Goal: Task Accomplishment & Management: Manage account settings

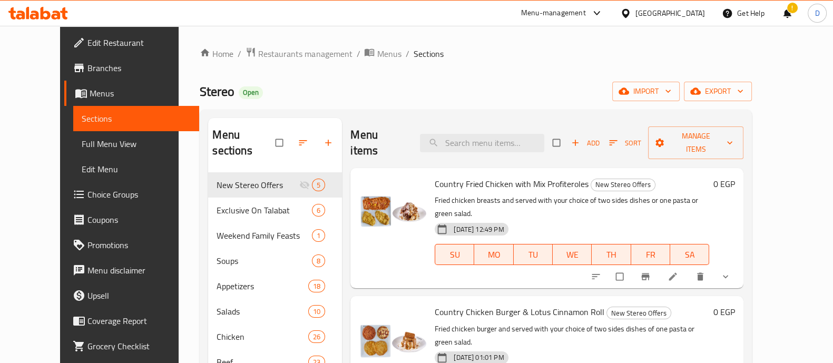
click at [35, 12] on icon at bounding box center [34, 15] width 9 height 9
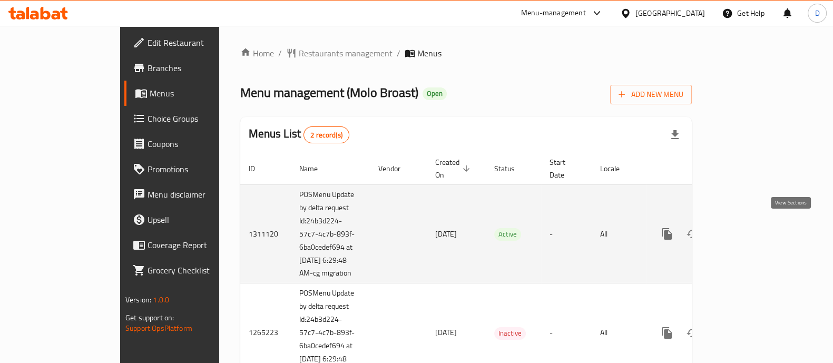
click at [747, 229] on icon "enhanced table" at bounding box center [742, 233] width 9 height 9
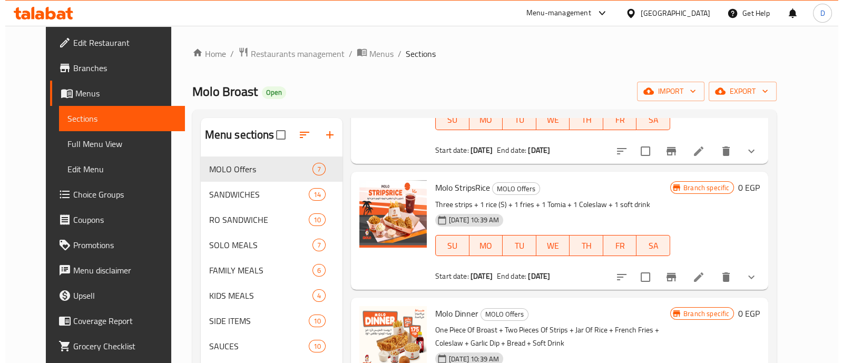
scroll to position [131, 0]
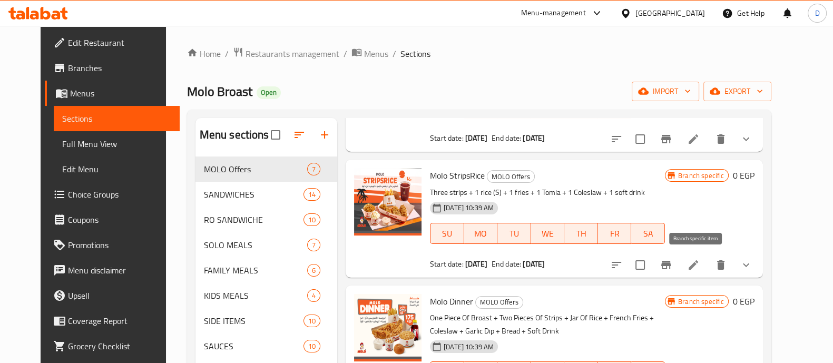
click at [670, 263] on icon "Branch-specific-item" at bounding box center [665, 265] width 9 height 8
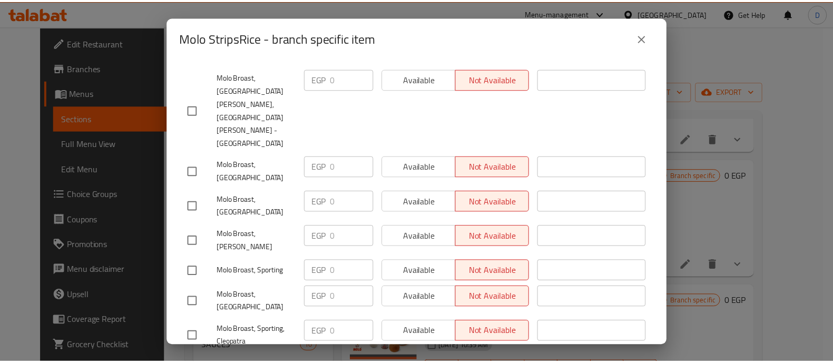
scroll to position [249, 0]
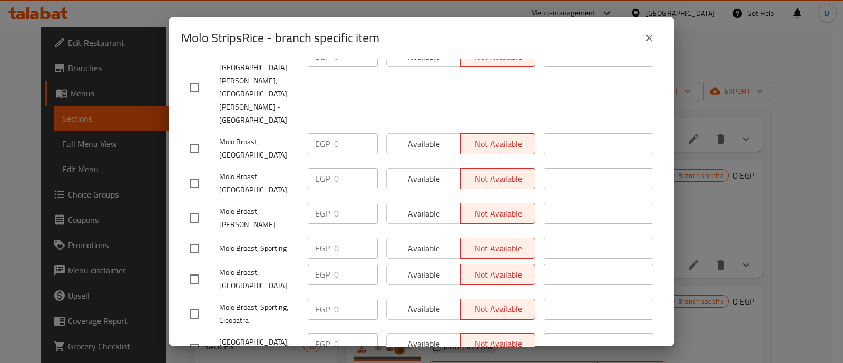
click at [651, 38] on icon "close" at bounding box center [648, 38] width 13 height 13
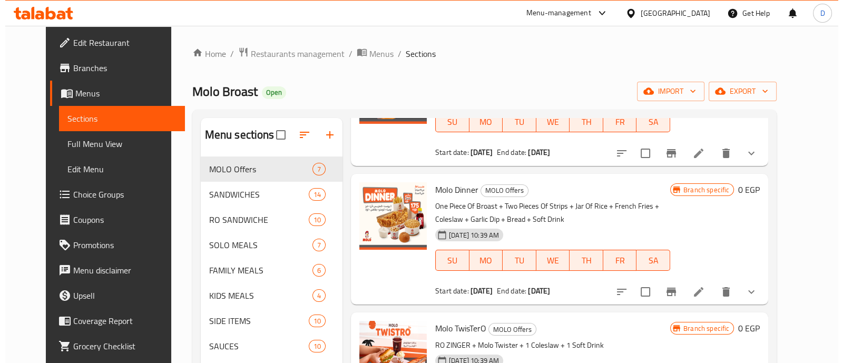
scroll to position [395, 0]
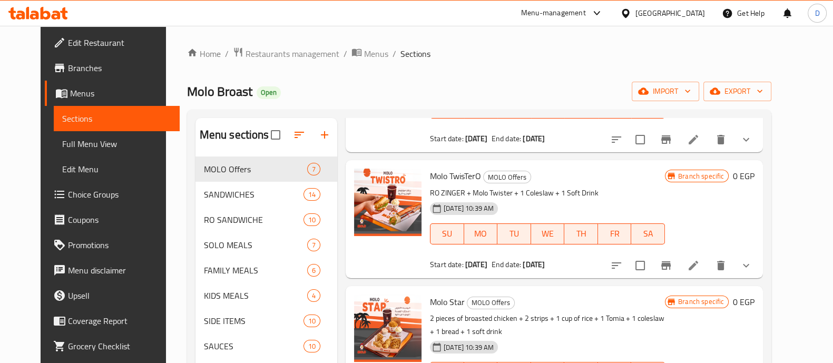
click at [672, 270] on icon "Branch-specific-item" at bounding box center [665, 265] width 13 height 13
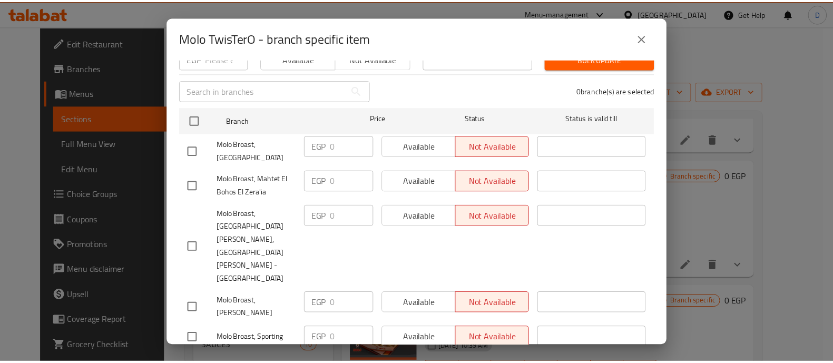
scroll to position [249, 0]
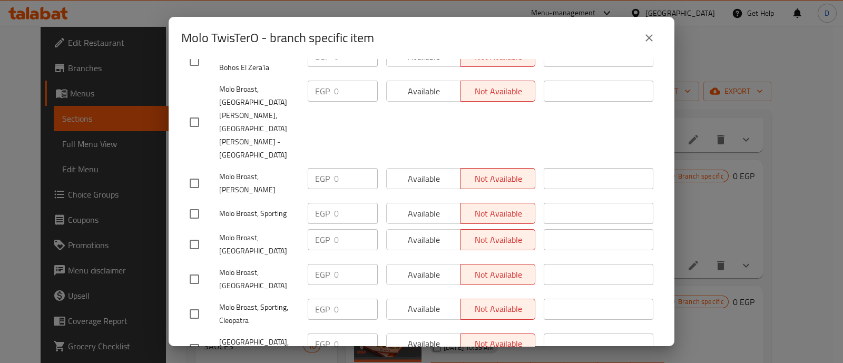
click at [653, 35] on icon "close" at bounding box center [648, 38] width 13 height 13
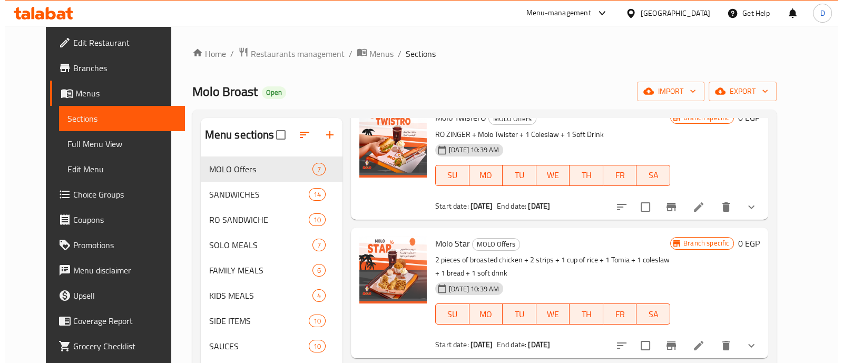
scroll to position [581, 0]
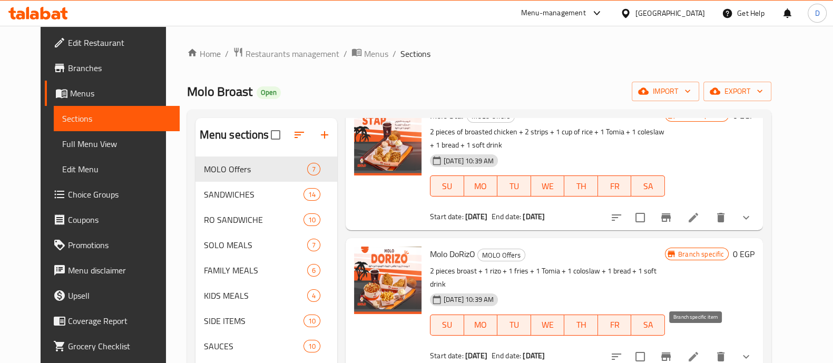
click at [670, 352] on icon "Branch-specific-item" at bounding box center [665, 356] width 9 height 8
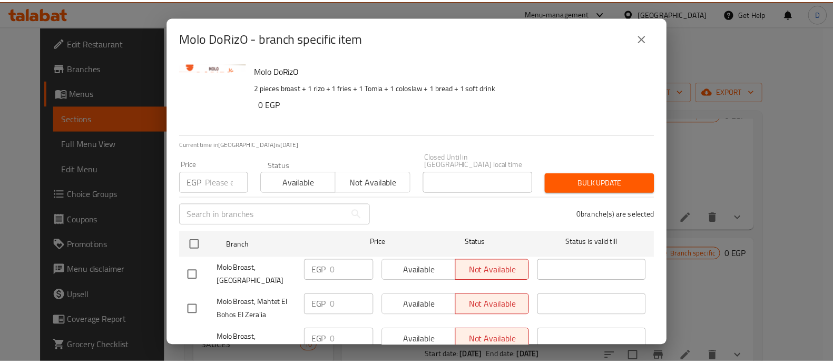
scroll to position [249, 0]
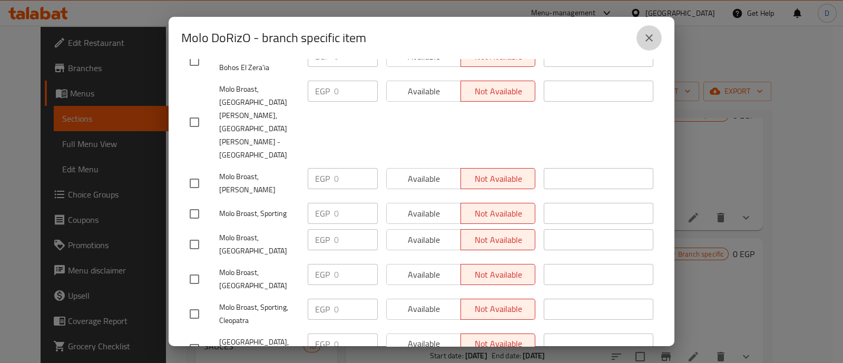
click at [646, 33] on icon "close" at bounding box center [648, 38] width 13 height 13
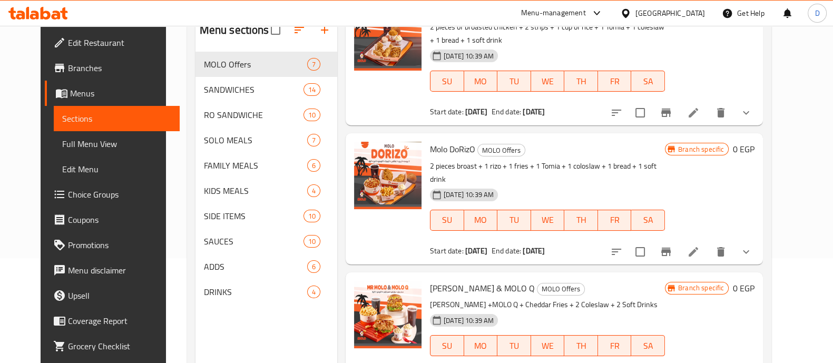
scroll to position [147, 0]
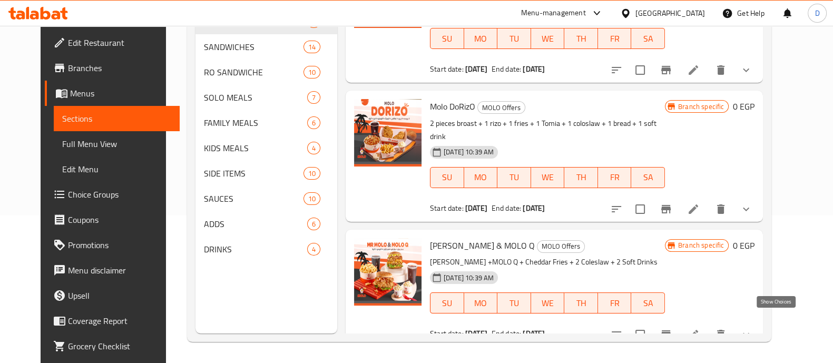
click at [749, 333] on icon "show more" at bounding box center [745, 335] width 6 height 4
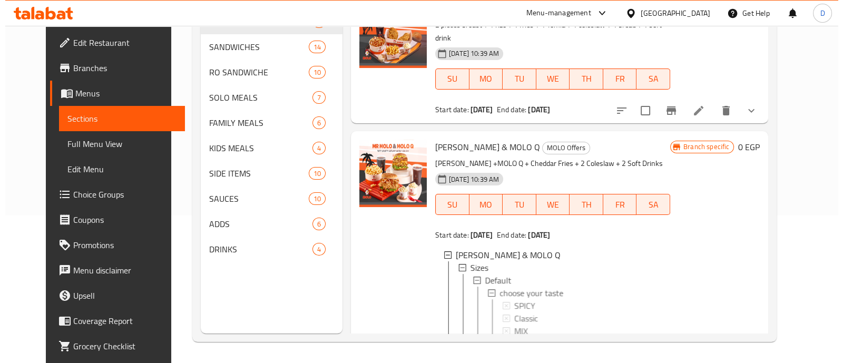
scroll to position [709, 0]
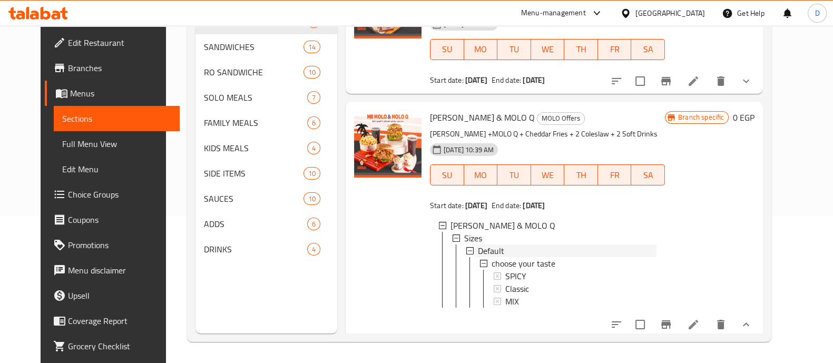
click at [504, 244] on div "Default" at bounding box center [567, 250] width 179 height 13
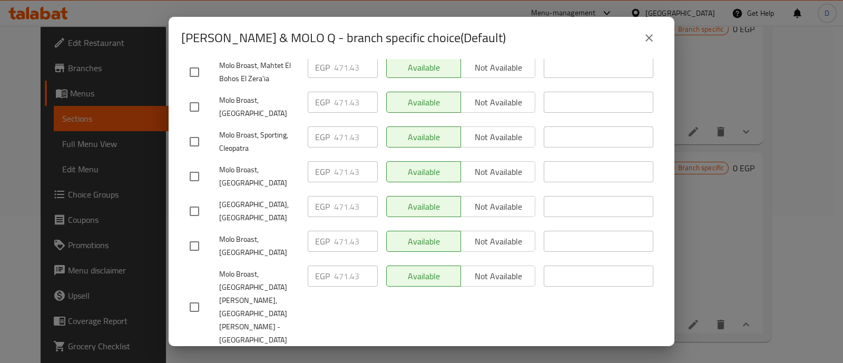
scroll to position [249, 0]
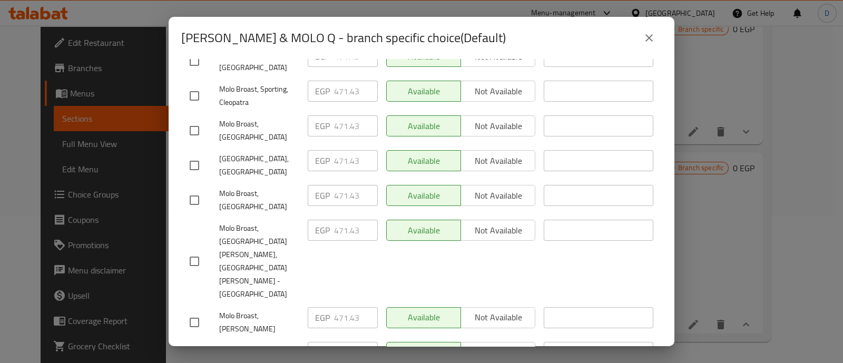
click at [641, 43] on button "close" at bounding box center [648, 37] width 25 height 25
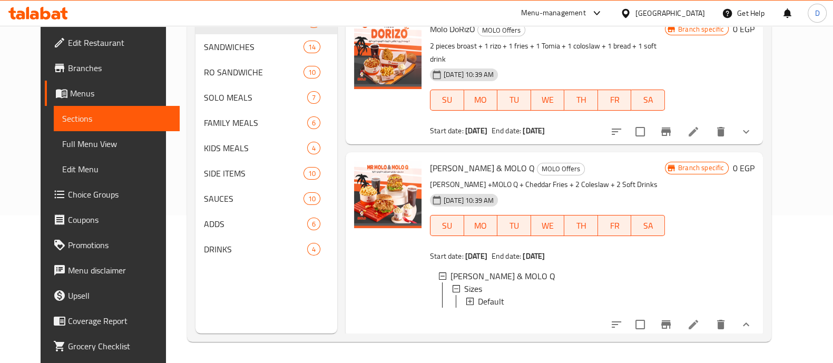
click at [670, 320] on icon "Branch-specific-item" at bounding box center [665, 324] width 9 height 8
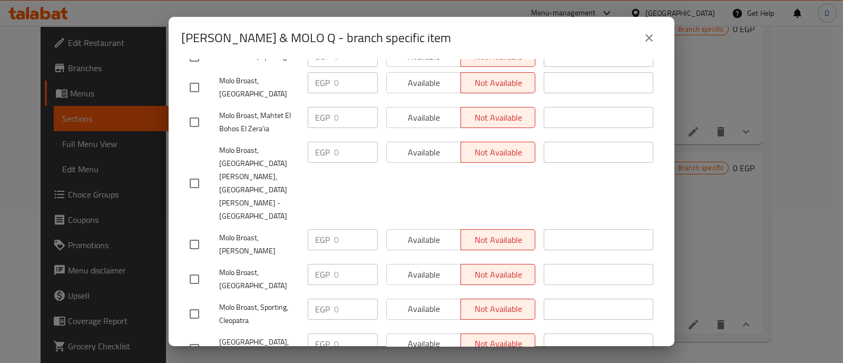
scroll to position [0, 0]
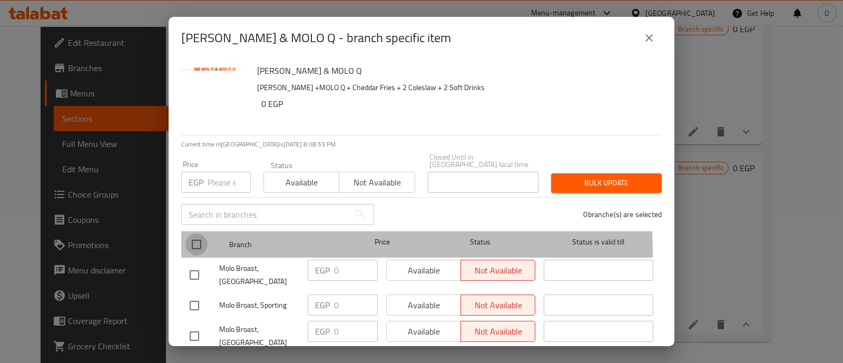
click at [194, 246] on input "checkbox" at bounding box center [196, 244] width 22 height 22
checkbox input "true"
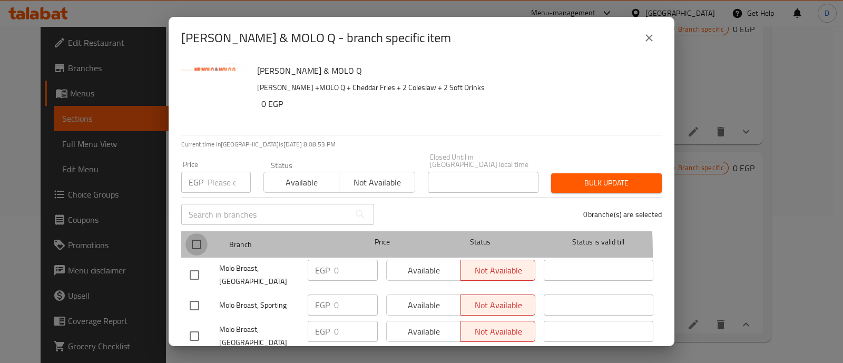
checkbox input "true"
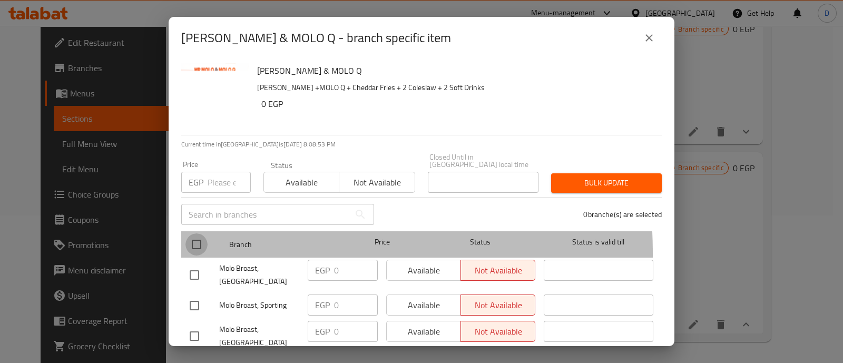
checkbox input "true"
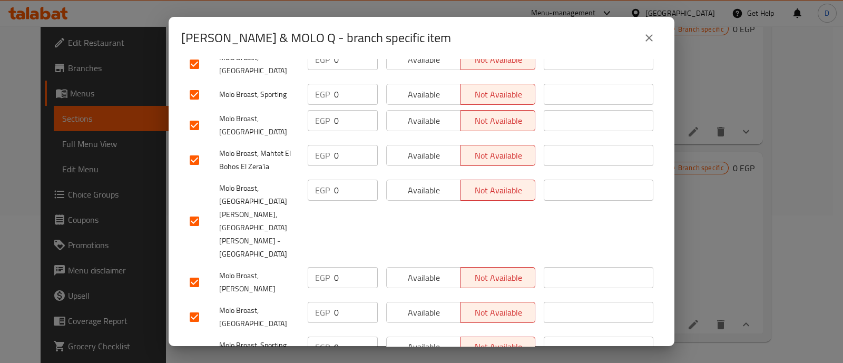
scroll to position [249, 0]
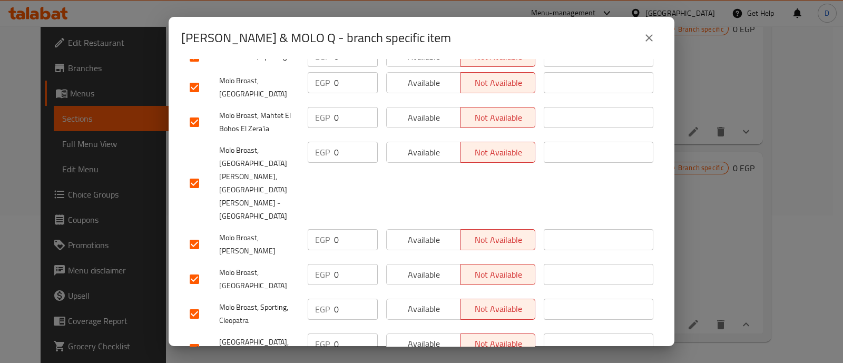
click at [367, 333] on input "0" at bounding box center [356, 343] width 44 height 21
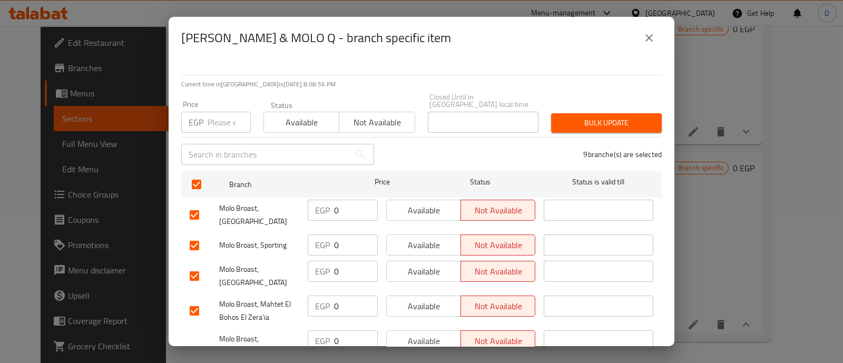
scroll to position [0, 0]
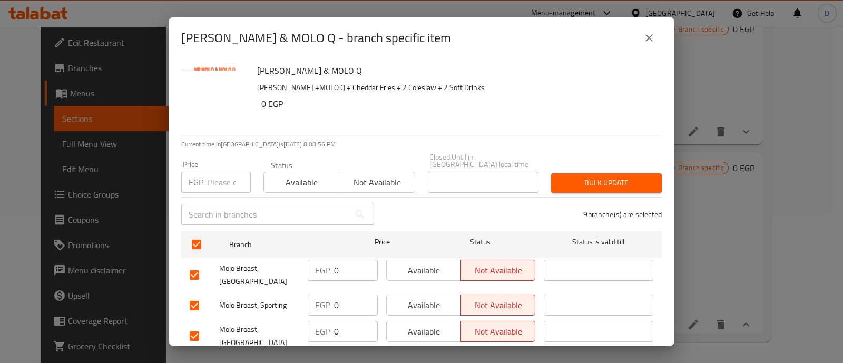
drag, startPoint x: 219, startPoint y: 177, endPoint x: 236, endPoint y: 175, distance: 17.6
click at [219, 177] on input "number" at bounding box center [228, 182] width 43 height 21
click at [589, 176] on span "Bulk update" at bounding box center [606, 182] width 94 height 13
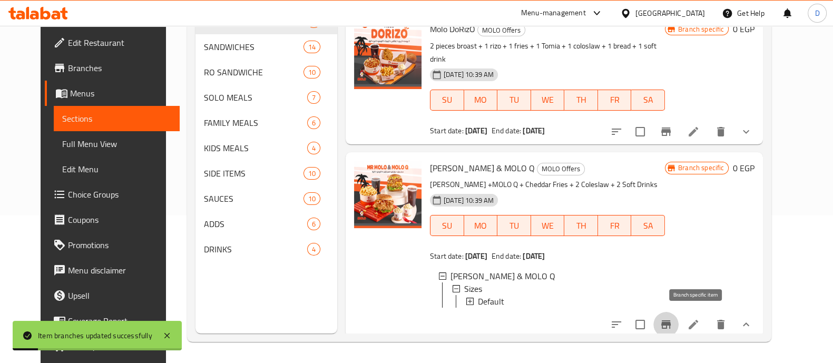
click at [672, 323] on icon "Branch-specific-item" at bounding box center [665, 324] width 13 height 13
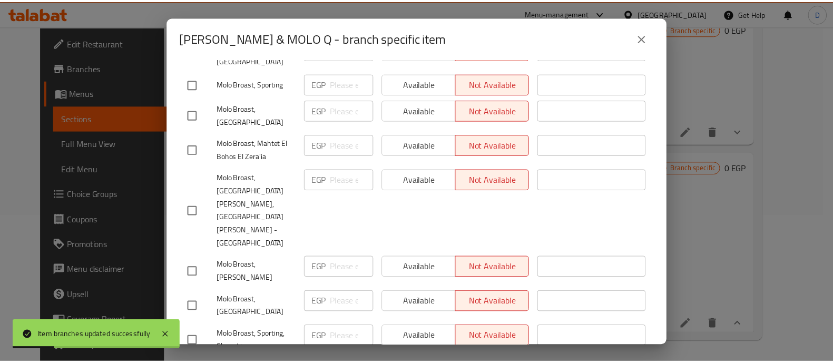
scroll to position [249, 0]
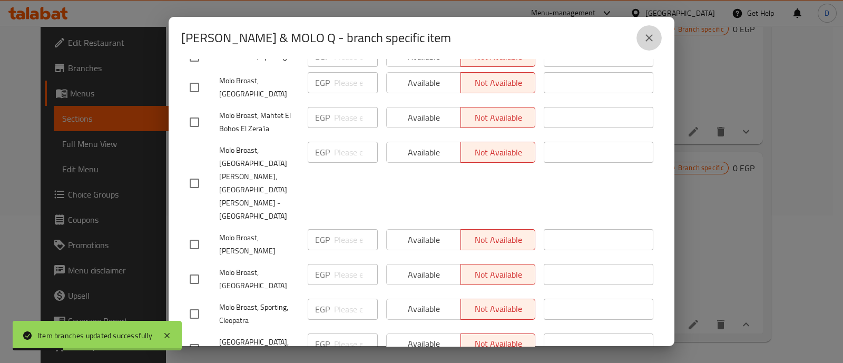
click at [653, 48] on button "close" at bounding box center [648, 37] width 25 height 25
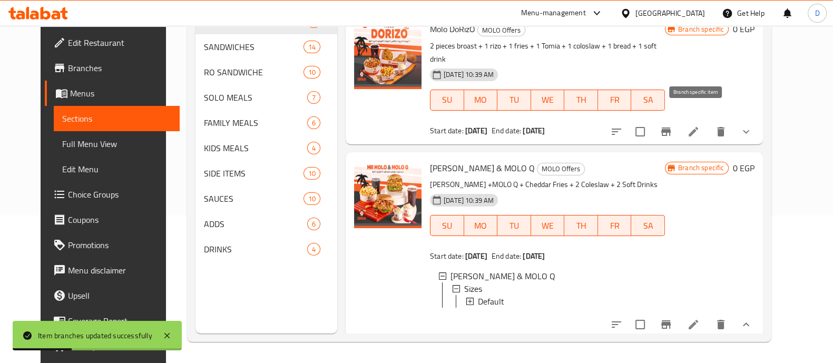
click at [672, 125] on icon "Branch-specific-item" at bounding box center [665, 131] width 13 height 13
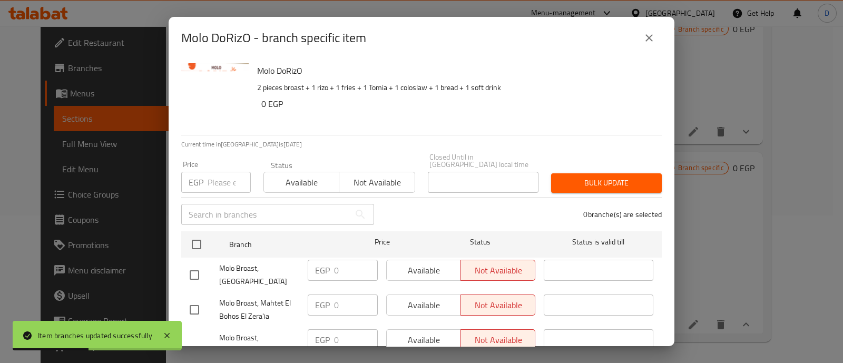
click at [219, 172] on input "number" at bounding box center [228, 182] width 43 height 21
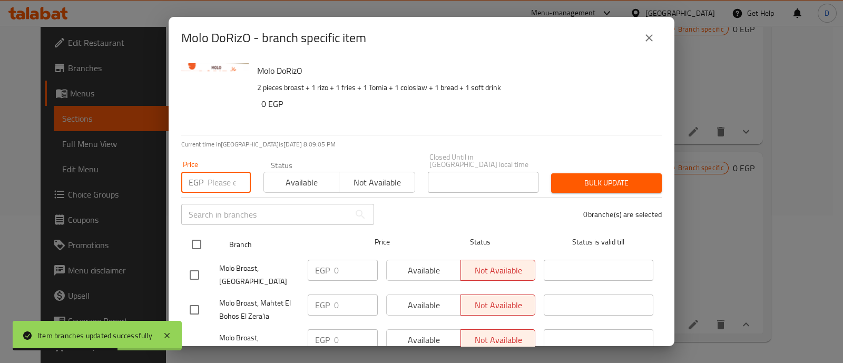
click at [193, 234] on input "checkbox" at bounding box center [196, 244] width 22 height 22
checkbox input "true"
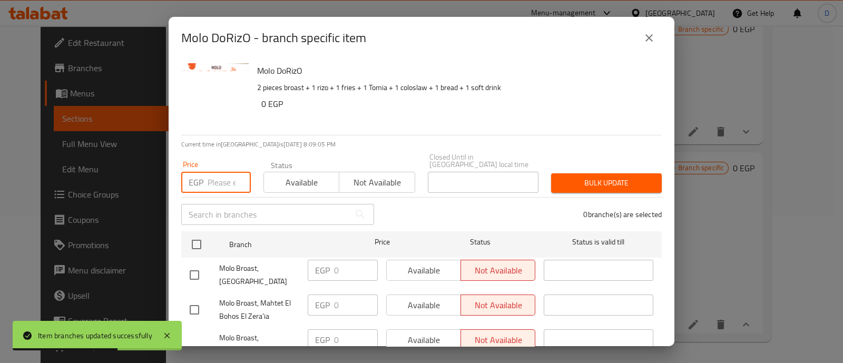
checkbox input "true"
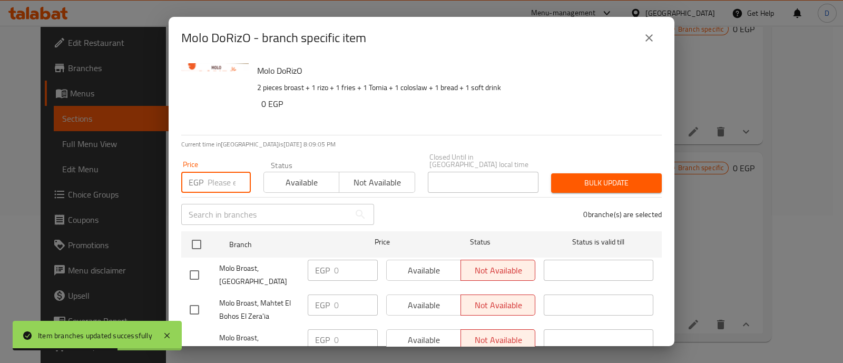
checkbox input "true"
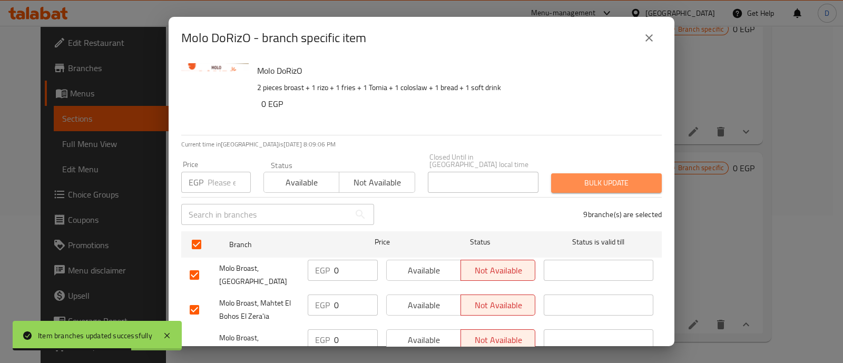
click at [610, 176] on span "Bulk update" at bounding box center [606, 182] width 94 height 13
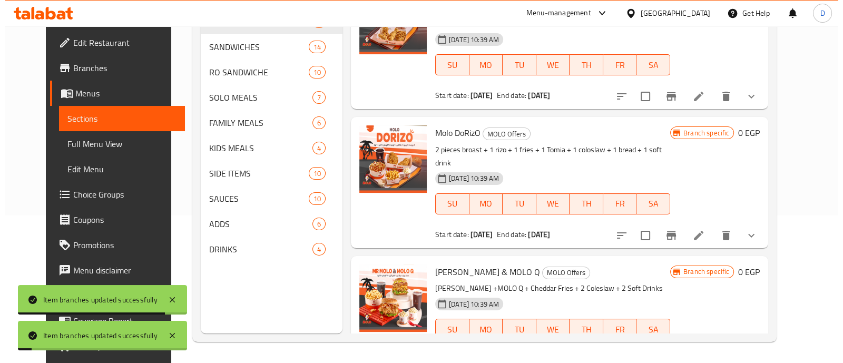
scroll to position [461, 0]
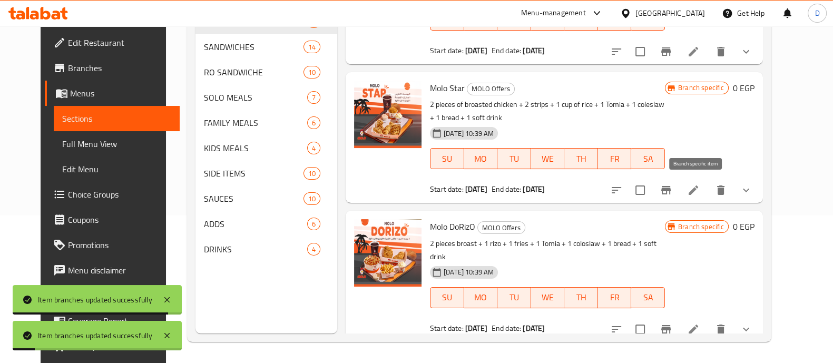
click at [670, 190] on icon "Branch-specific-item" at bounding box center [665, 190] width 9 height 8
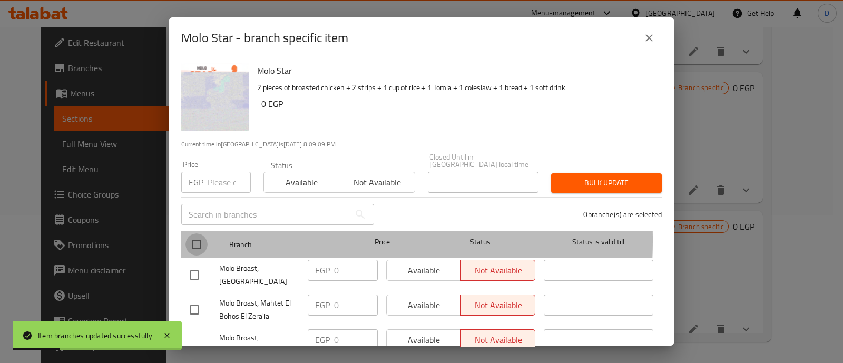
click at [192, 233] on input "checkbox" at bounding box center [196, 244] width 22 height 22
checkbox input "true"
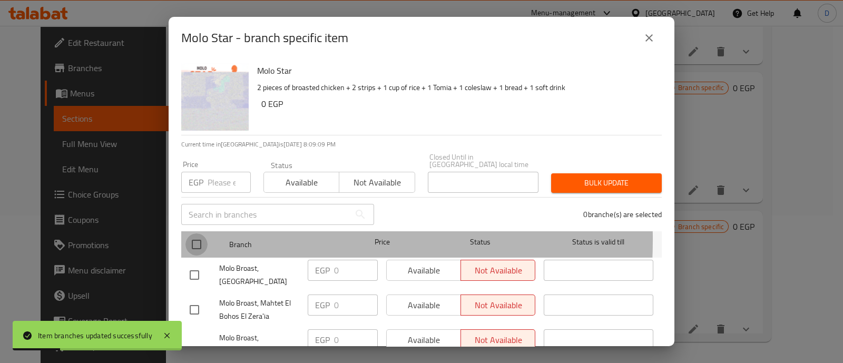
checkbox input "true"
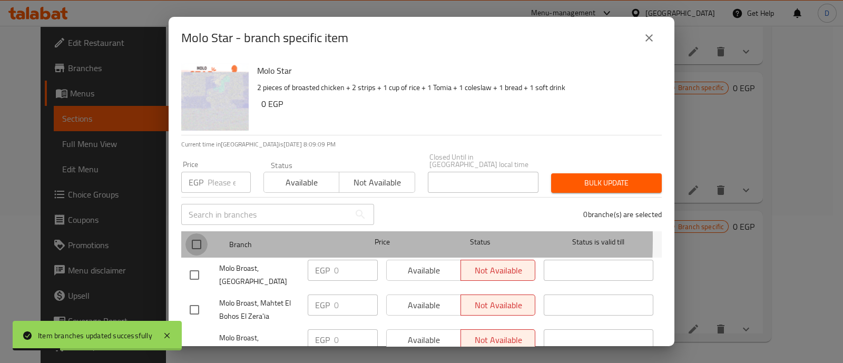
checkbox input "true"
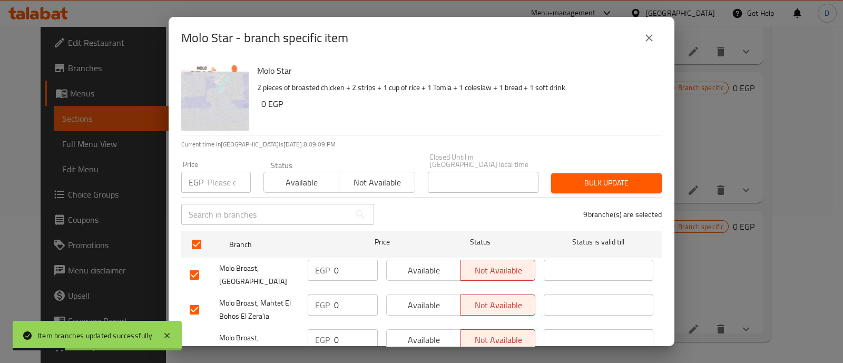
click at [221, 172] on input "number" at bounding box center [228, 182] width 43 height 21
click at [621, 180] on span "Bulk update" at bounding box center [606, 182] width 94 height 13
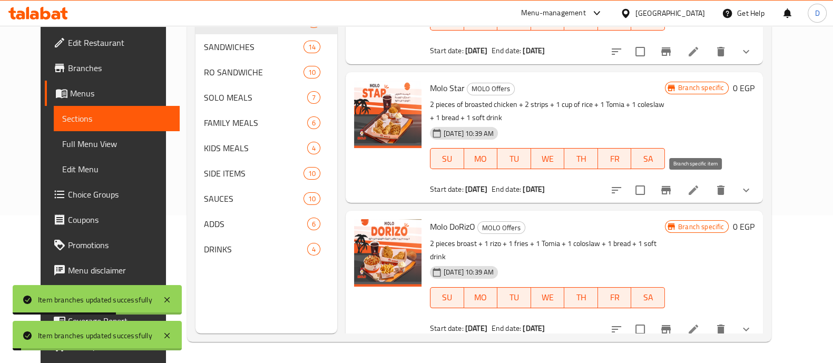
click at [670, 191] on icon "Branch-specific-item" at bounding box center [665, 190] width 9 height 8
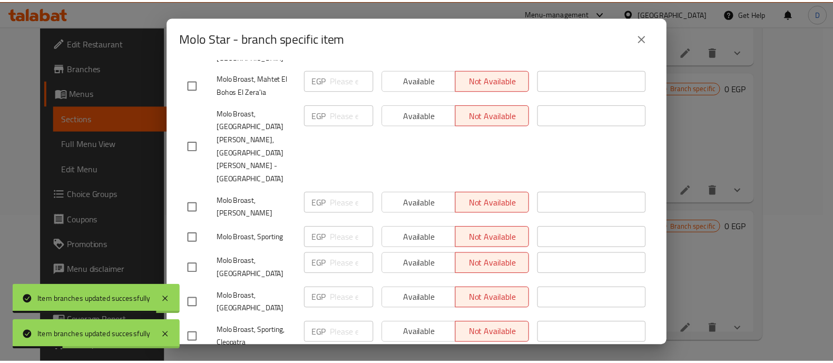
scroll to position [249, 0]
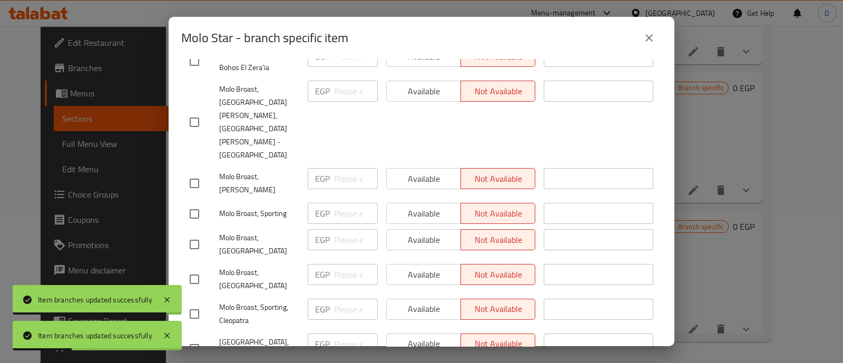
click at [651, 43] on icon "close" at bounding box center [648, 38] width 13 height 13
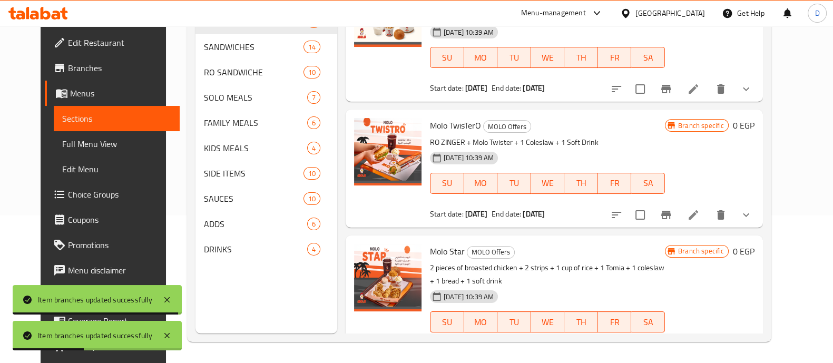
scroll to position [264, 0]
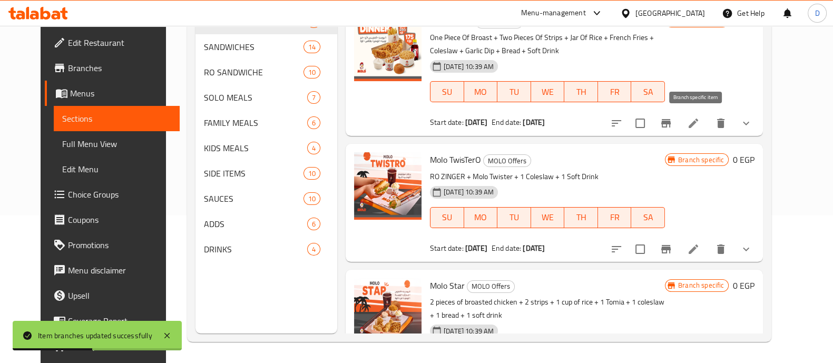
click at [678, 114] on button "Branch-specific-item" at bounding box center [665, 123] width 25 height 25
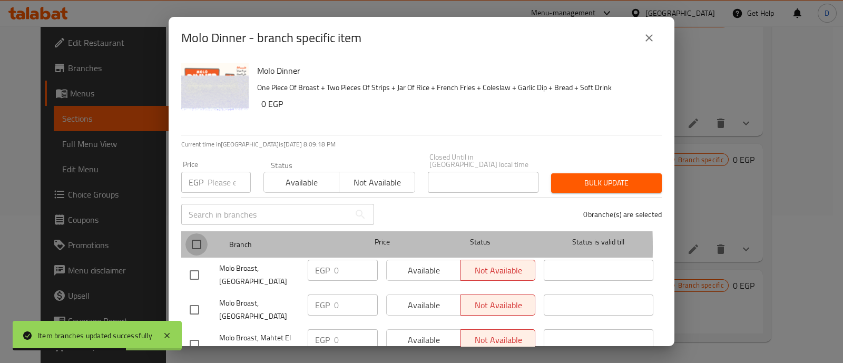
click at [195, 239] on input "checkbox" at bounding box center [196, 244] width 22 height 22
checkbox input "true"
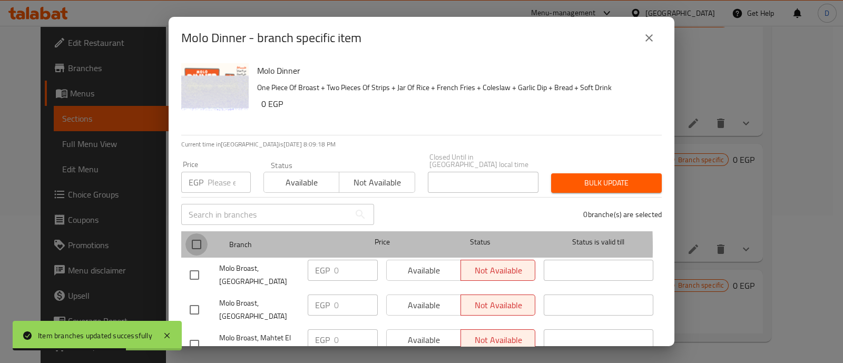
checkbox input "true"
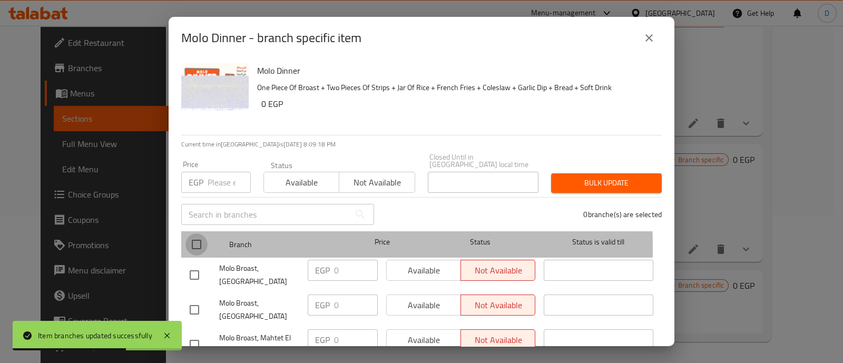
checkbox input "true"
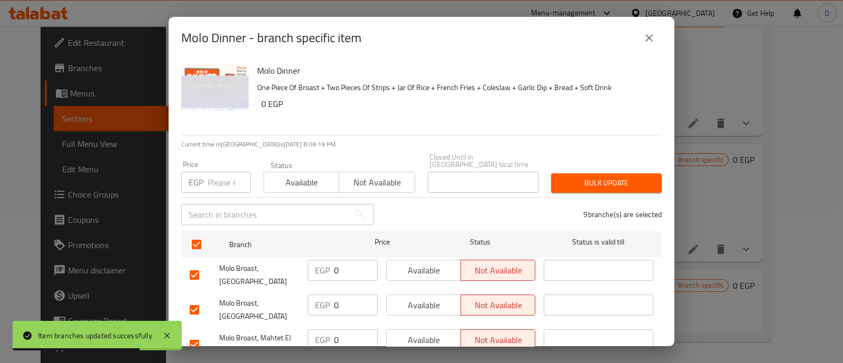
click at [610, 177] on span "Bulk update" at bounding box center [606, 182] width 94 height 13
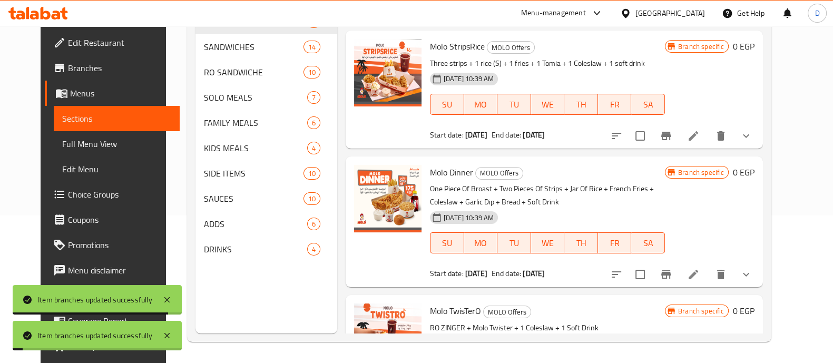
scroll to position [0, 0]
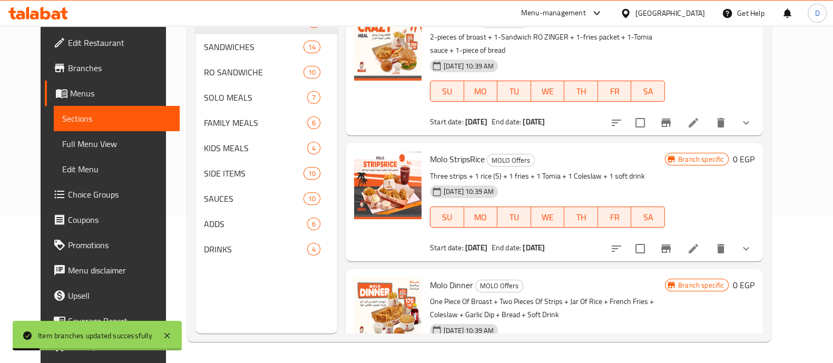
click at [672, 125] on icon "Branch-specific-item" at bounding box center [665, 122] width 13 height 13
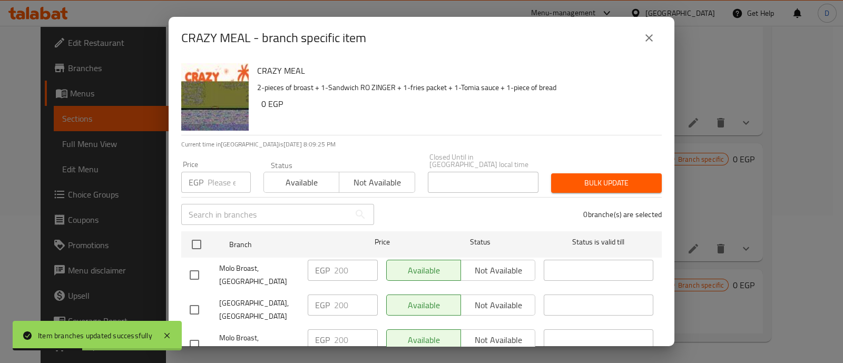
click at [656, 32] on button "close" at bounding box center [648, 37] width 25 height 25
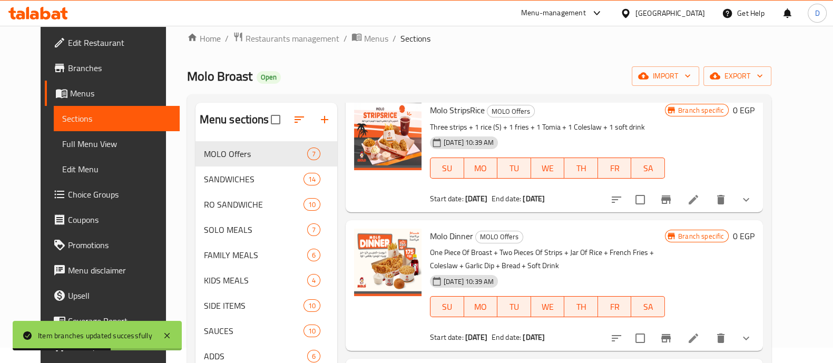
scroll to position [197, 0]
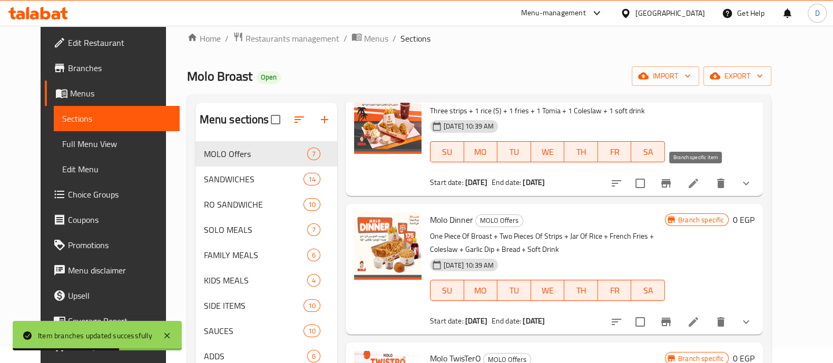
click at [670, 183] on icon "Branch-specific-item" at bounding box center [665, 183] width 9 height 8
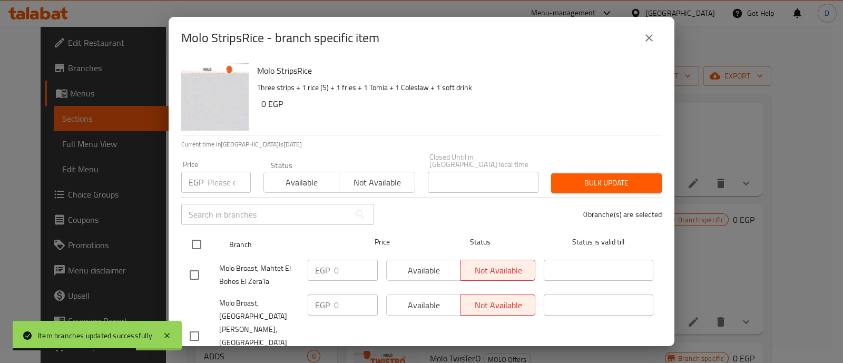
click at [201, 239] on input "checkbox" at bounding box center [196, 244] width 22 height 22
checkbox input "true"
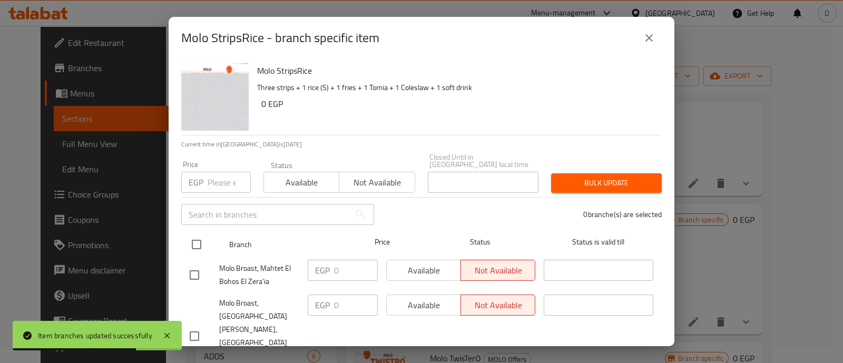
checkbox input "true"
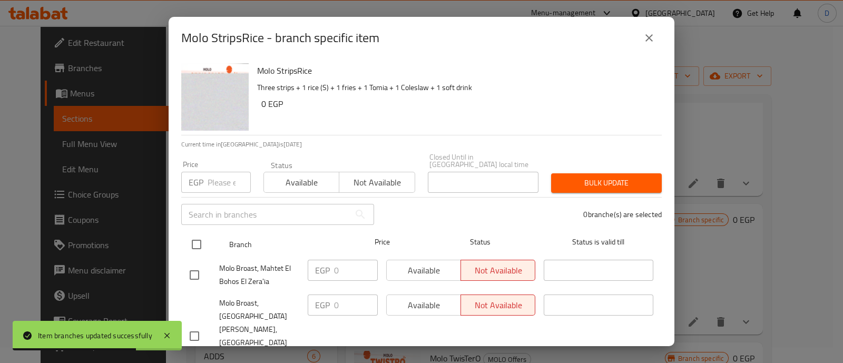
checkbox input "true"
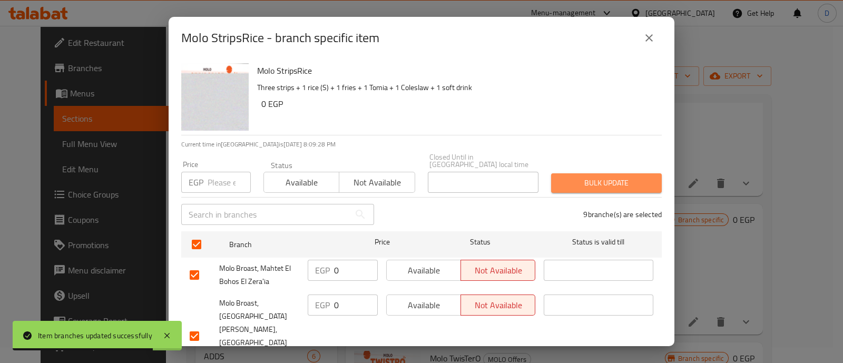
click at [618, 179] on span "Bulk update" at bounding box center [606, 182] width 94 height 13
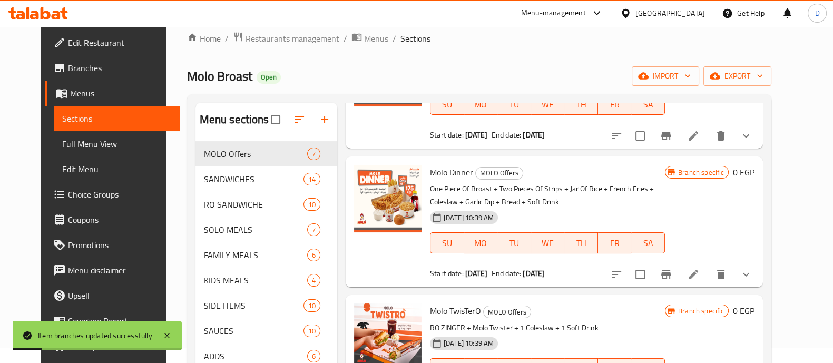
scroll to position [263, 0]
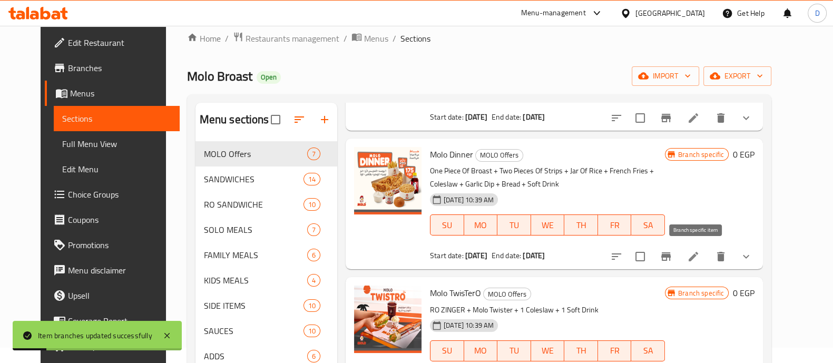
click at [670, 252] on icon "Branch-specific-item" at bounding box center [665, 256] width 9 height 8
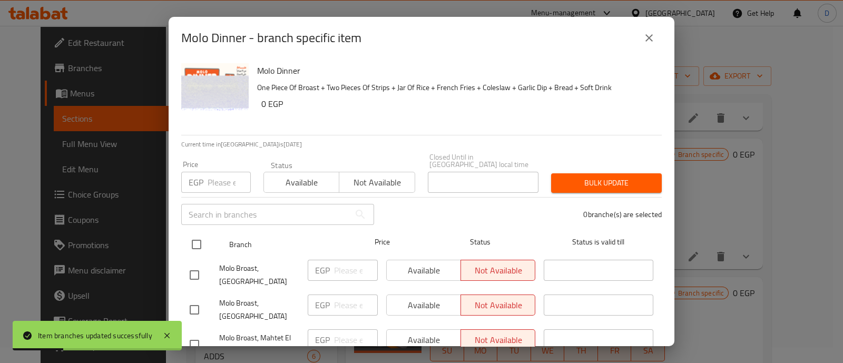
click at [190, 237] on input "checkbox" at bounding box center [196, 244] width 22 height 22
checkbox input "true"
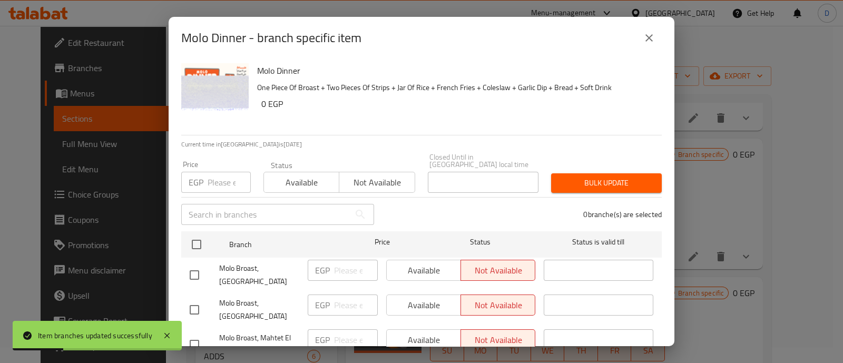
checkbox input "true"
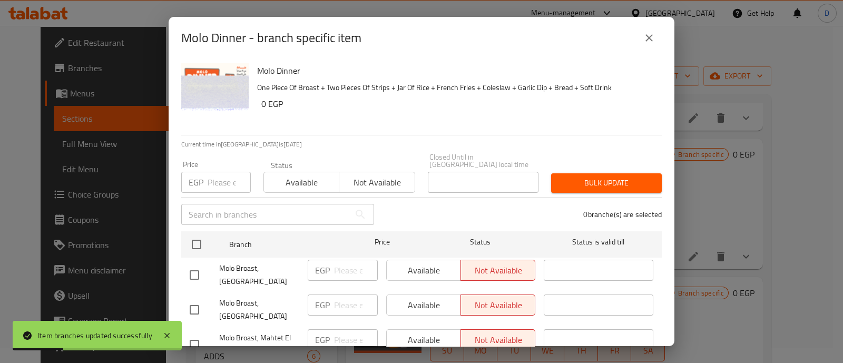
checkbox input "true"
click at [606, 176] on span "Bulk update" at bounding box center [606, 182] width 94 height 13
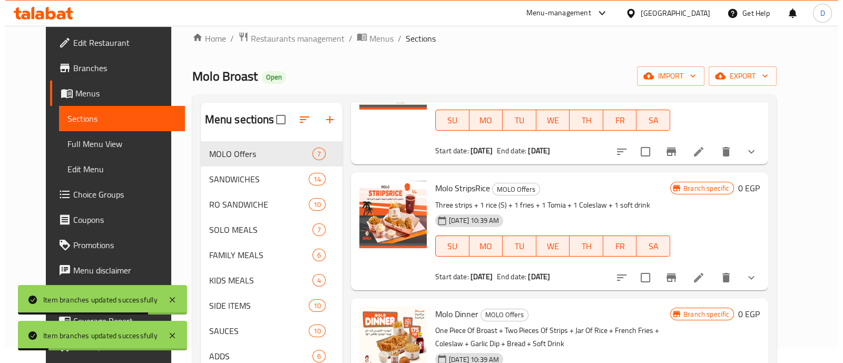
scroll to position [131, 0]
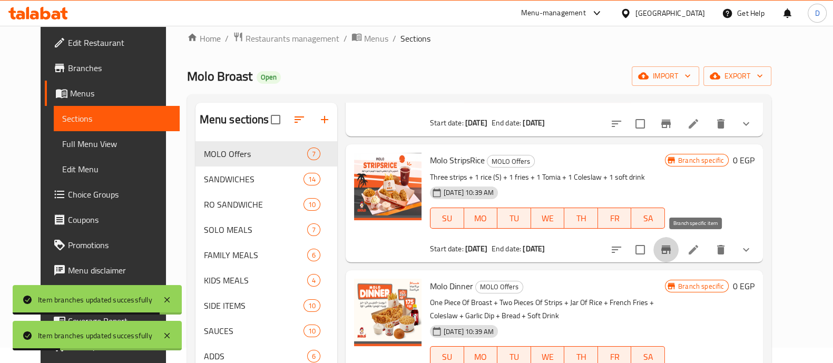
click at [672, 250] on icon "Branch-specific-item" at bounding box center [665, 249] width 13 height 13
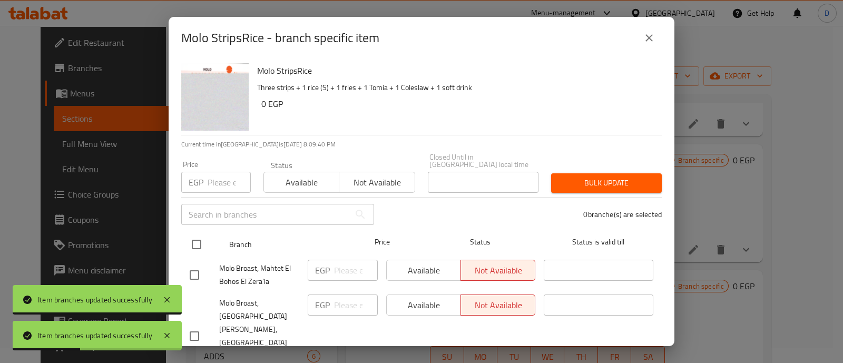
click at [195, 244] on input "checkbox" at bounding box center [196, 244] width 22 height 22
checkbox input "true"
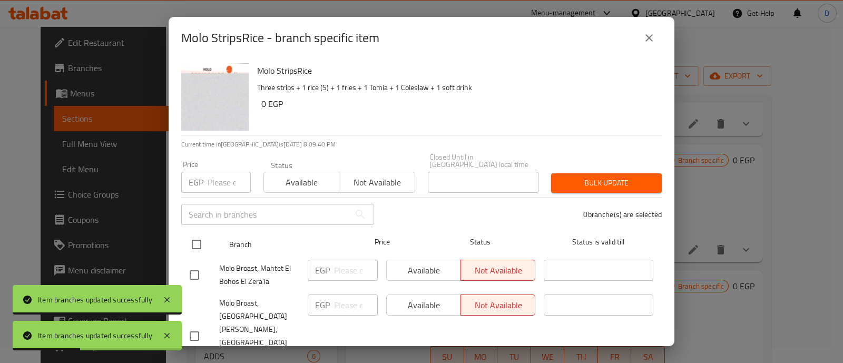
checkbox input "true"
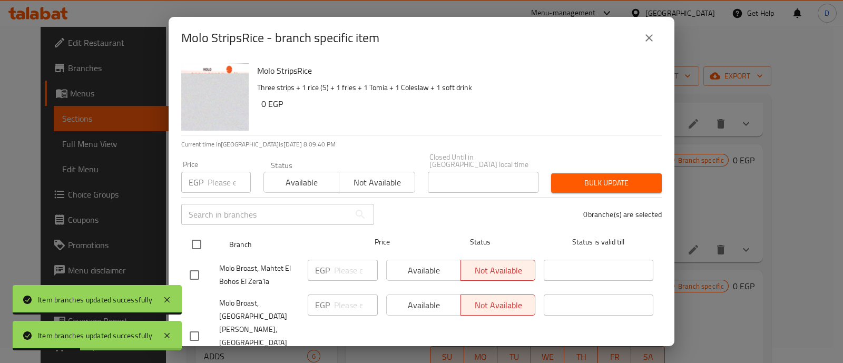
checkbox input "true"
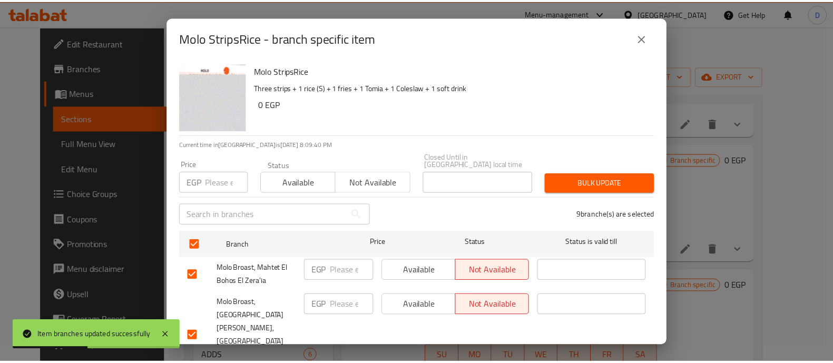
scroll to position [249, 0]
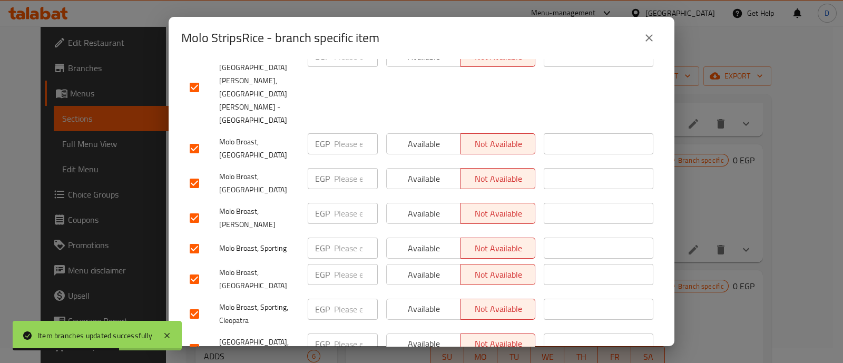
click at [422, 171] on span "Available" at bounding box center [424, 178] width 66 height 15
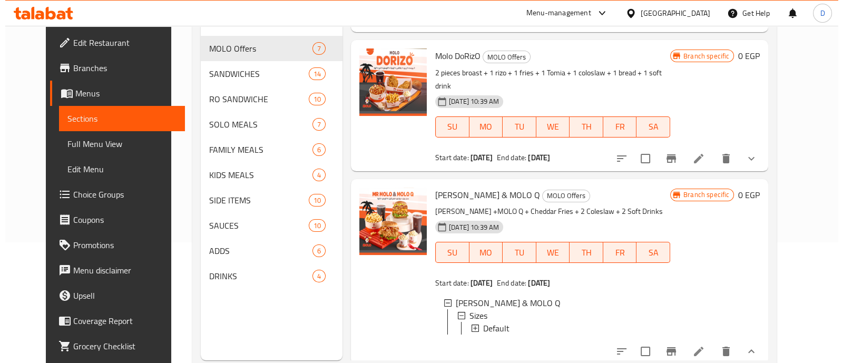
scroll to position [147, 0]
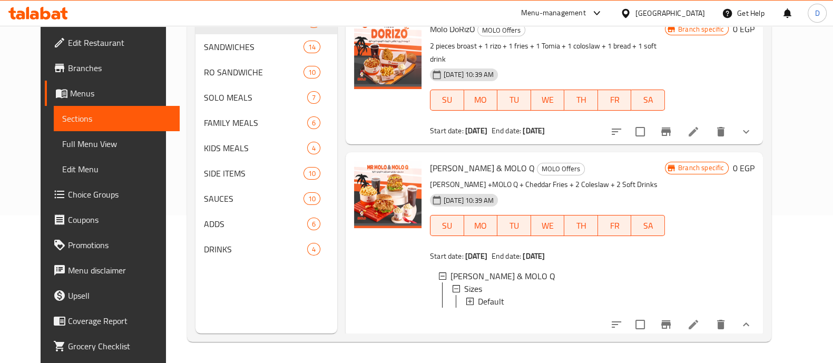
click at [752, 125] on icon "show more" at bounding box center [745, 131] width 13 height 13
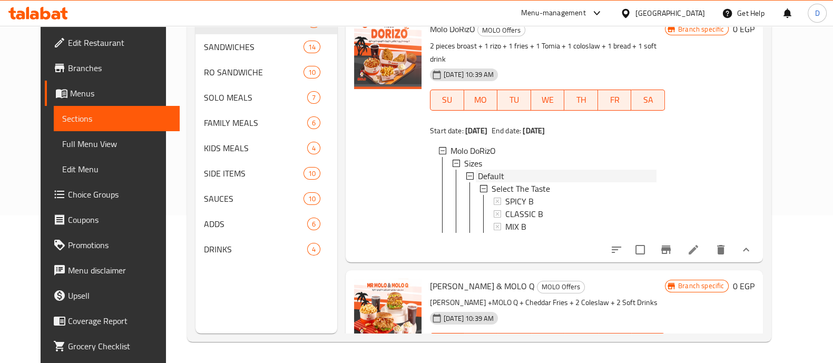
click at [543, 170] on div "Default" at bounding box center [567, 176] width 179 height 13
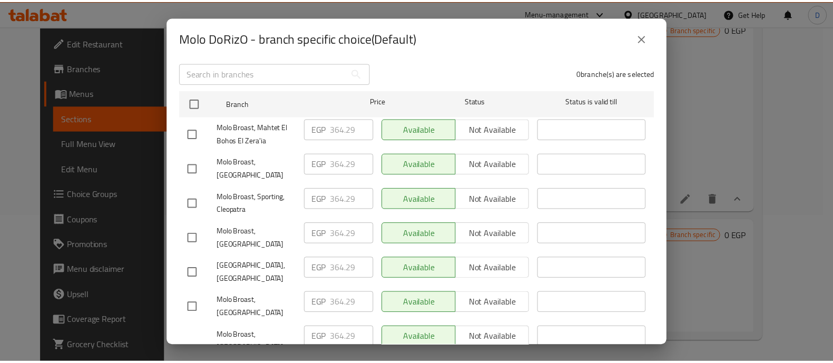
scroll to position [249, 0]
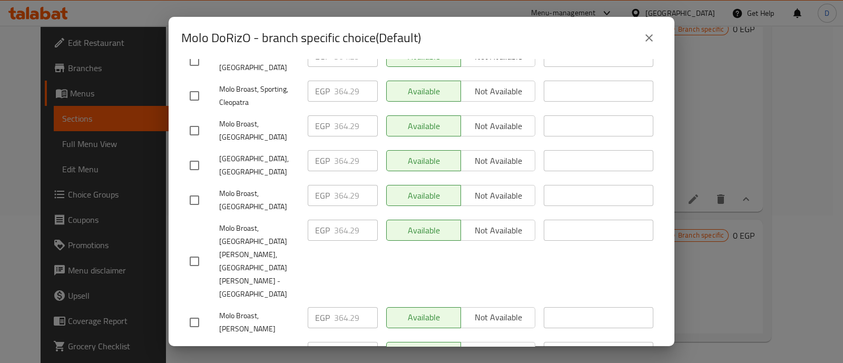
click at [650, 35] on icon "close" at bounding box center [648, 38] width 13 height 13
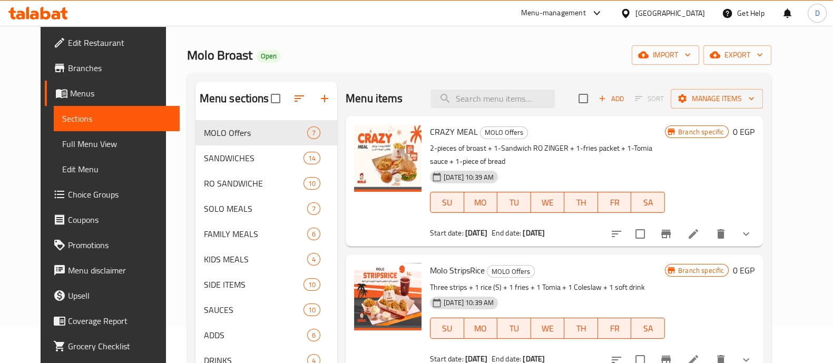
scroll to position [0, 0]
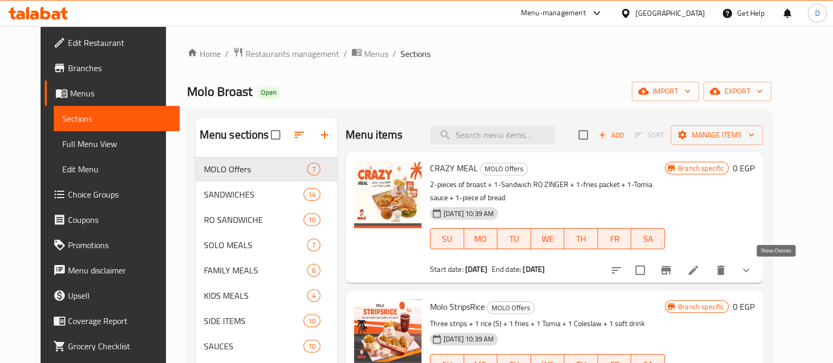
click at [752, 272] on icon "show more" at bounding box center [745, 270] width 13 height 13
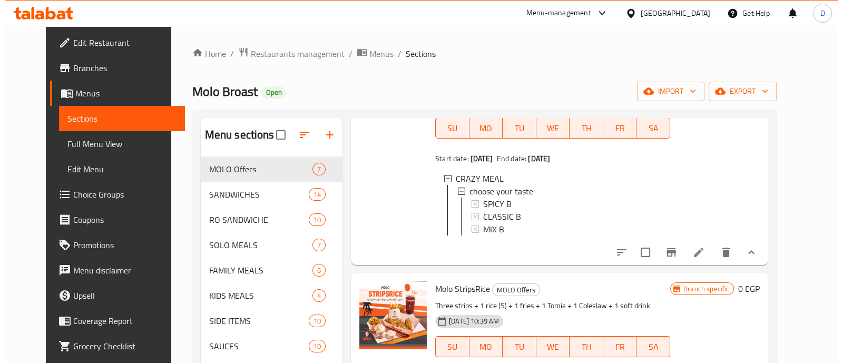
scroll to position [131, 0]
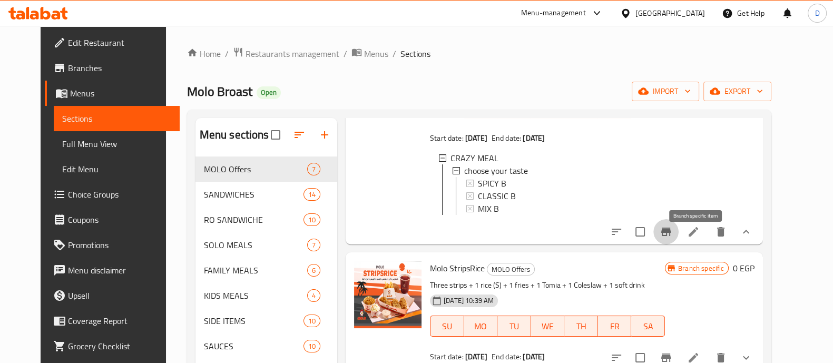
click at [672, 238] on icon "Branch-specific-item" at bounding box center [665, 231] width 13 height 13
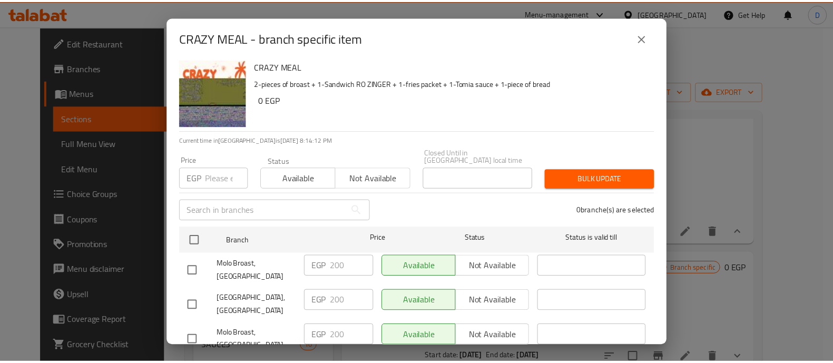
scroll to position [0, 0]
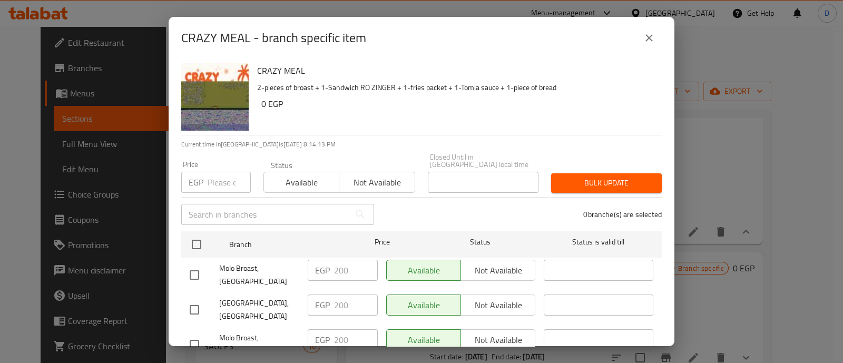
click at [215, 172] on input "number" at bounding box center [228, 182] width 43 height 21
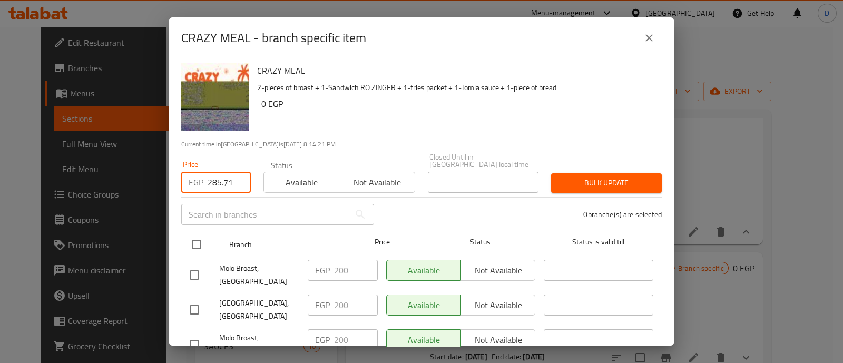
type input "285.71"
click at [201, 233] on input "checkbox" at bounding box center [196, 244] width 22 height 22
checkbox input "true"
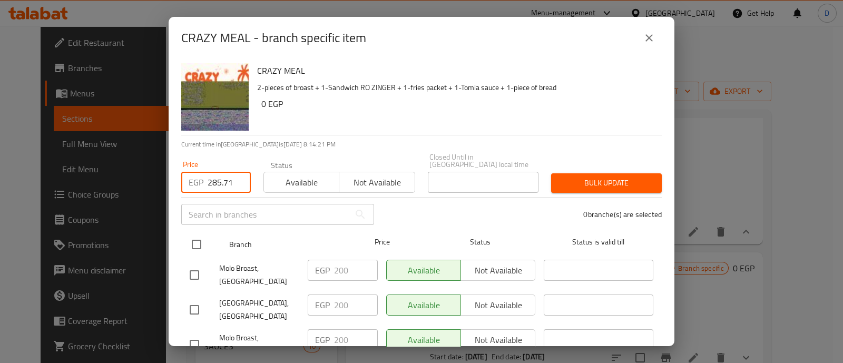
checkbox input "true"
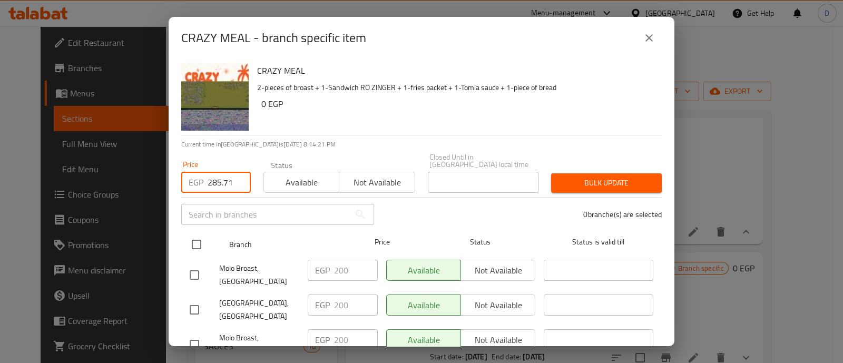
checkbox input "true"
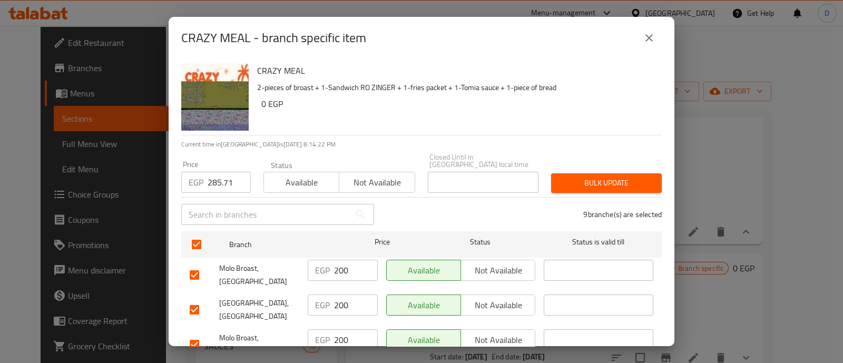
click at [616, 186] on div "Bulk update" at bounding box center [605, 183] width 123 height 32
click at [617, 176] on span "Bulk update" at bounding box center [606, 182] width 94 height 13
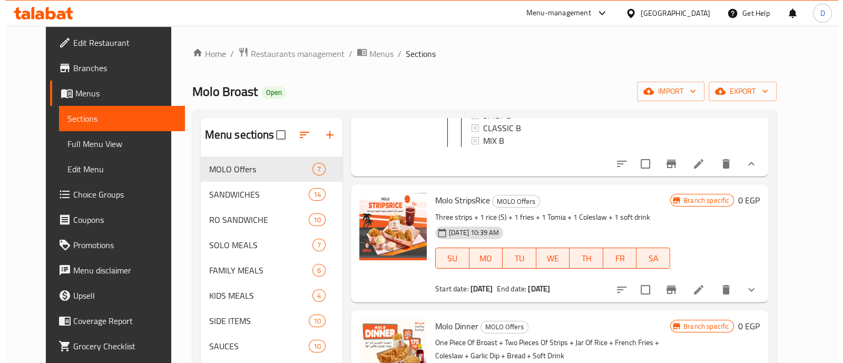
scroll to position [395, 0]
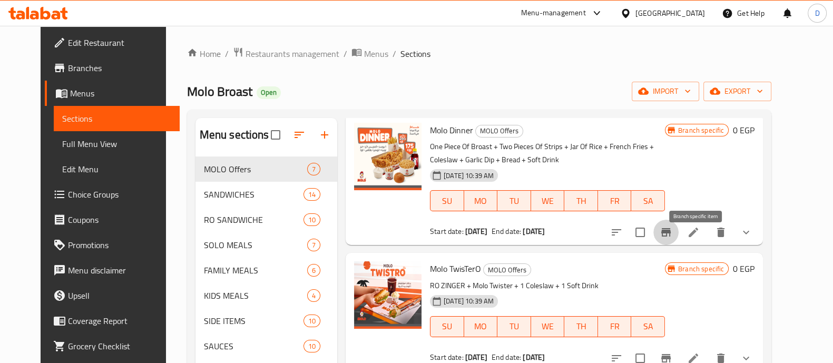
click at [678, 245] on button "Branch-specific-item" at bounding box center [665, 232] width 25 height 25
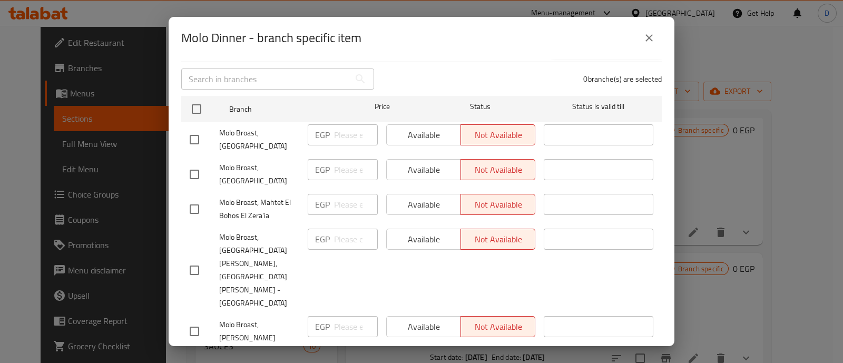
scroll to position [117, 0]
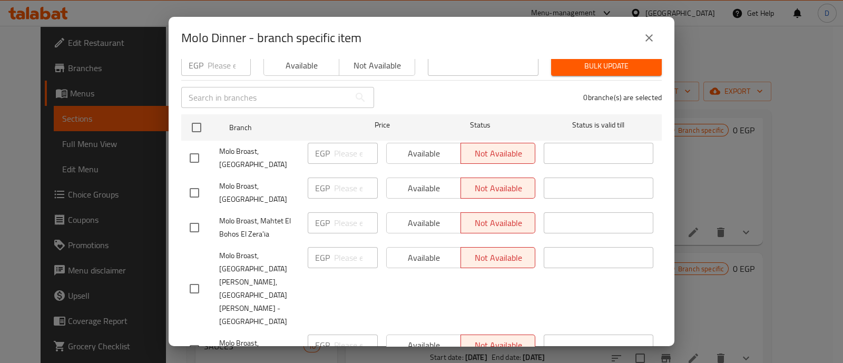
click at [193, 151] on input "checkbox" at bounding box center [194, 158] width 22 height 22
checkbox input "true"
click at [436, 146] on span "Available" at bounding box center [424, 153] width 66 height 15
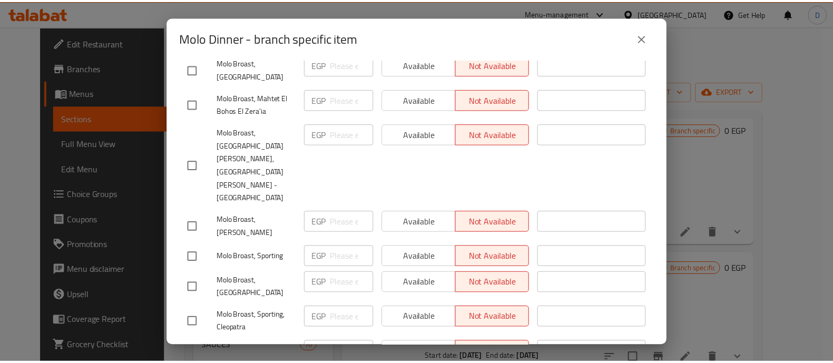
scroll to position [249, 0]
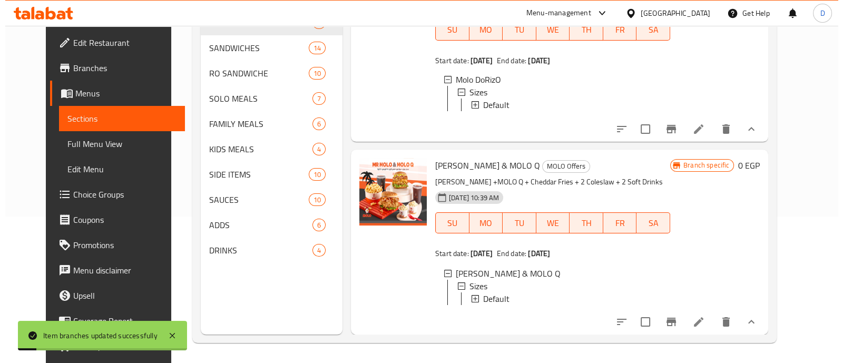
scroll to position [147, 0]
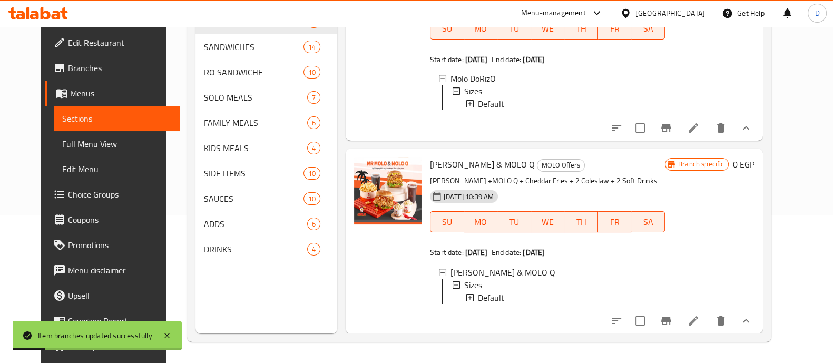
click at [670, 321] on icon "Branch-specific-item" at bounding box center [665, 320] width 9 height 8
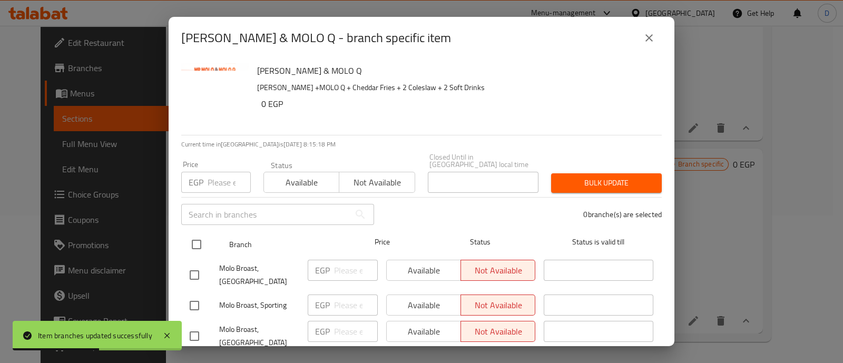
click at [199, 235] on input "checkbox" at bounding box center [196, 244] width 22 height 22
checkbox input "true"
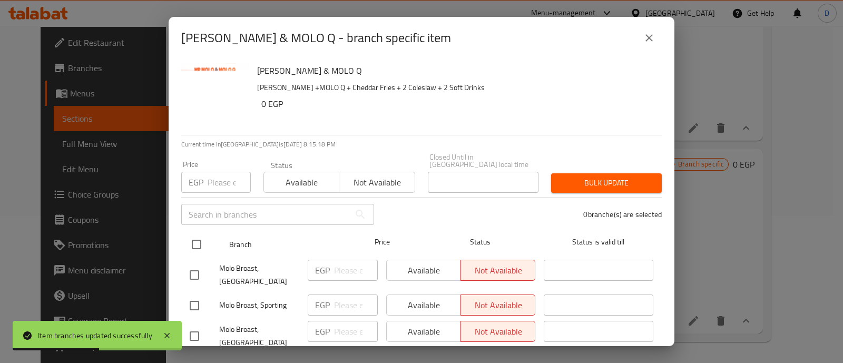
checkbox input "true"
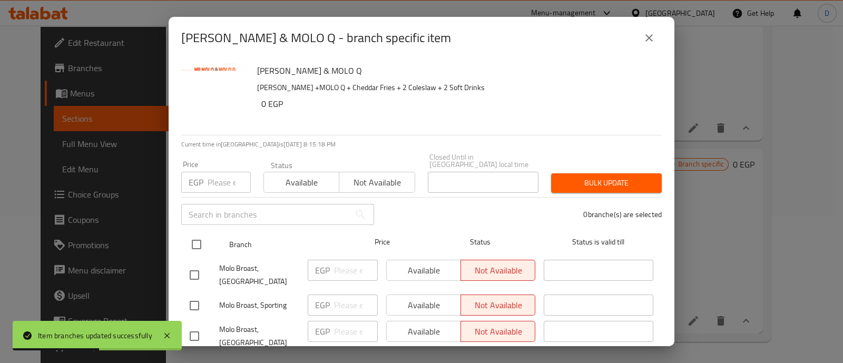
checkbox input "true"
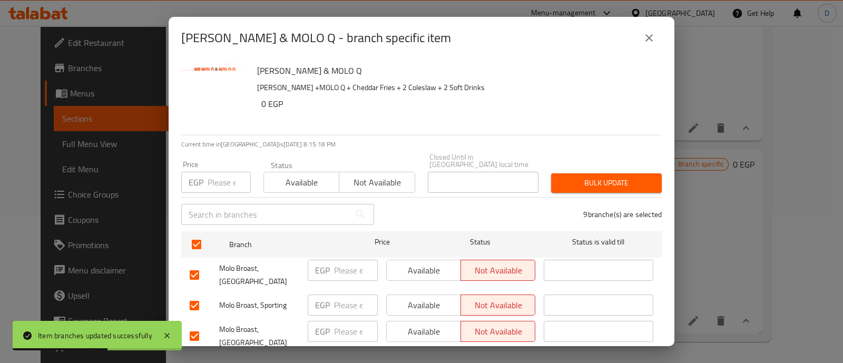
click at [195, 266] on input "checkbox" at bounding box center [194, 275] width 22 height 22
checkbox input "false"
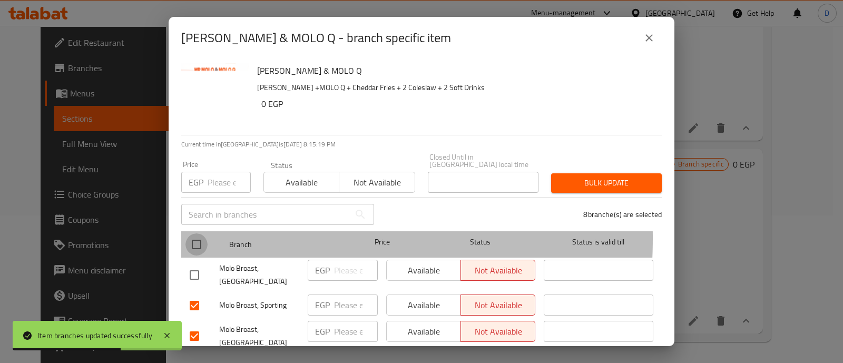
click at [197, 233] on input "checkbox" at bounding box center [196, 244] width 22 height 22
checkbox input "true"
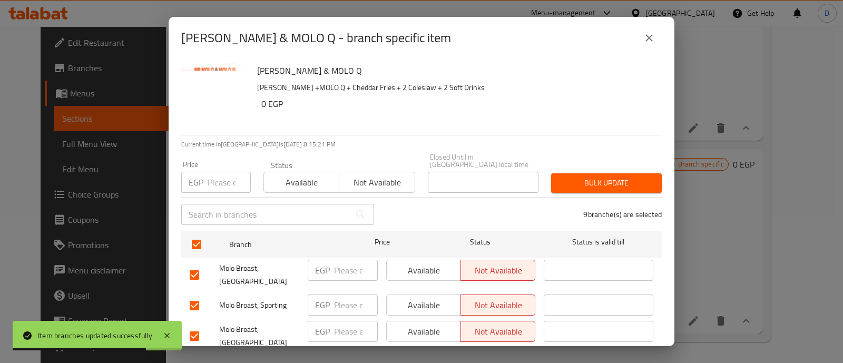
click at [411, 263] on span "Available" at bounding box center [424, 270] width 66 height 15
click at [611, 173] on button "Bulk update" at bounding box center [606, 182] width 111 height 19
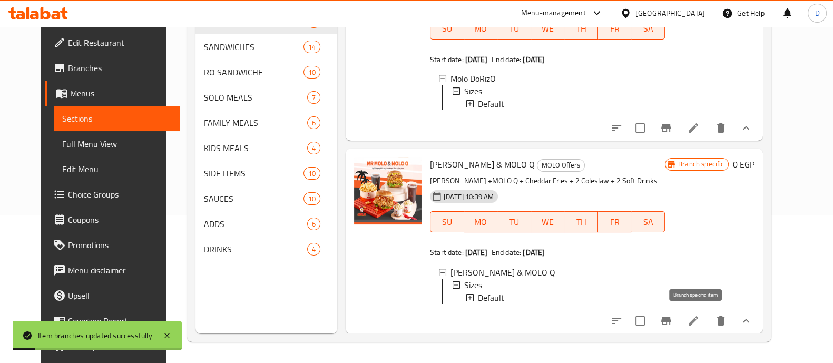
click at [670, 324] on icon "Branch-specific-item" at bounding box center [665, 320] width 9 height 8
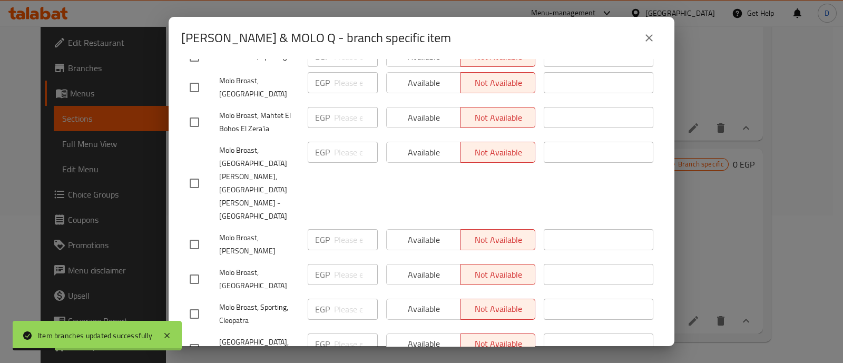
scroll to position [0, 0]
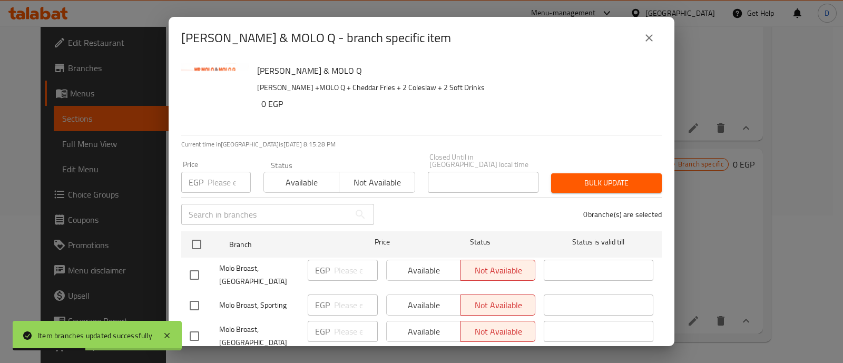
click at [193, 272] on input "checkbox" at bounding box center [194, 275] width 22 height 22
checkbox input "true"
click at [426, 266] on span "Available" at bounding box center [424, 270] width 66 height 15
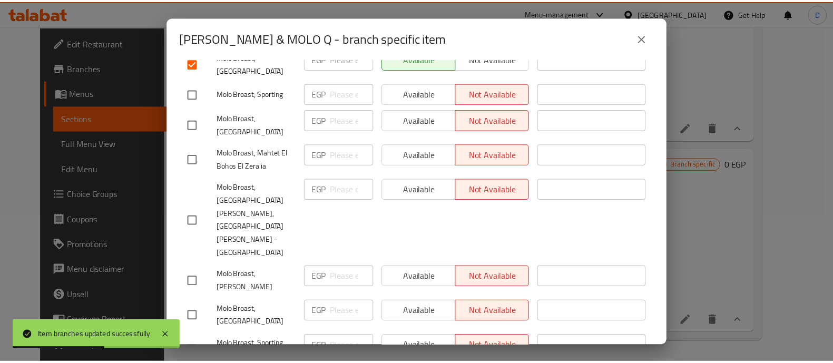
scroll to position [249, 0]
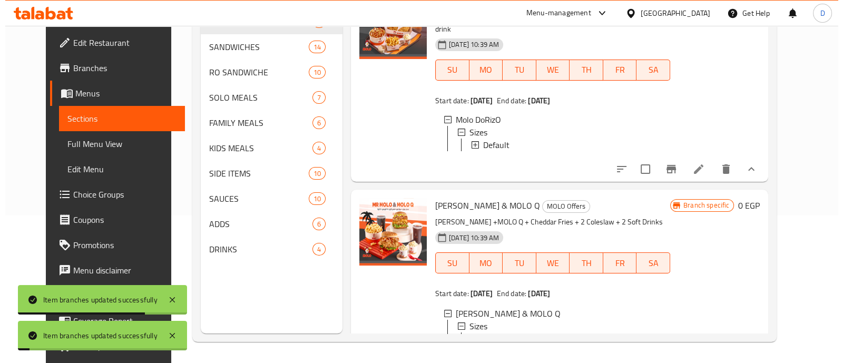
scroll to position [642, 0]
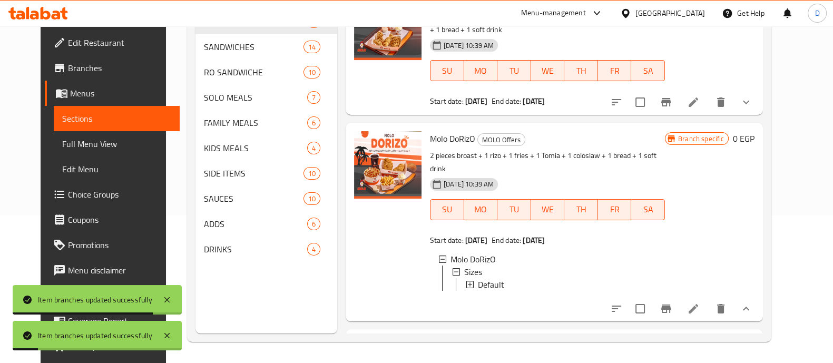
click at [672, 312] on icon "Branch-specific-item" at bounding box center [665, 308] width 13 height 13
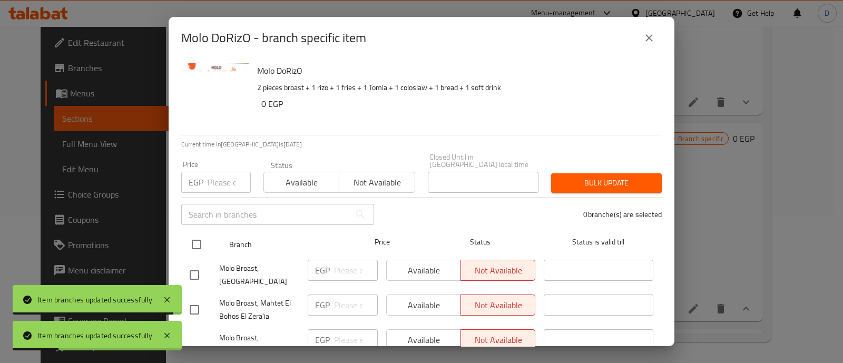
click at [194, 233] on input "checkbox" at bounding box center [196, 244] width 22 height 22
checkbox input "true"
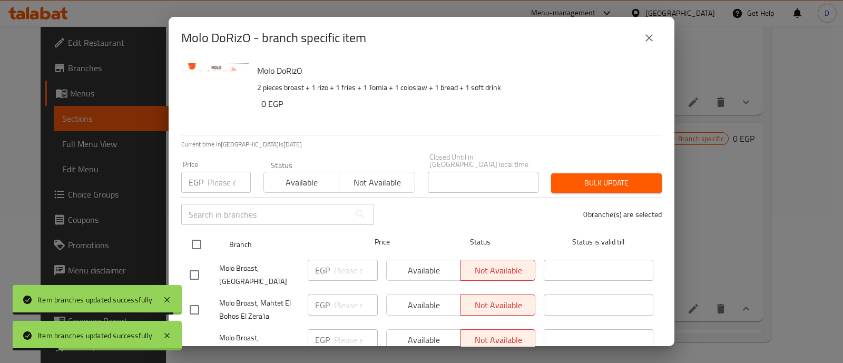
checkbox input "true"
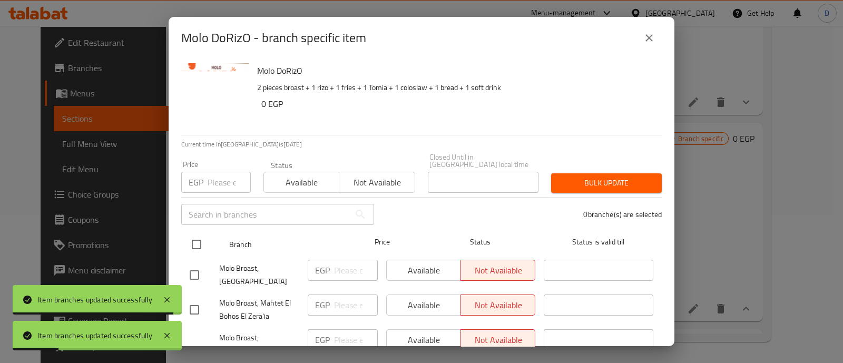
checkbox input "true"
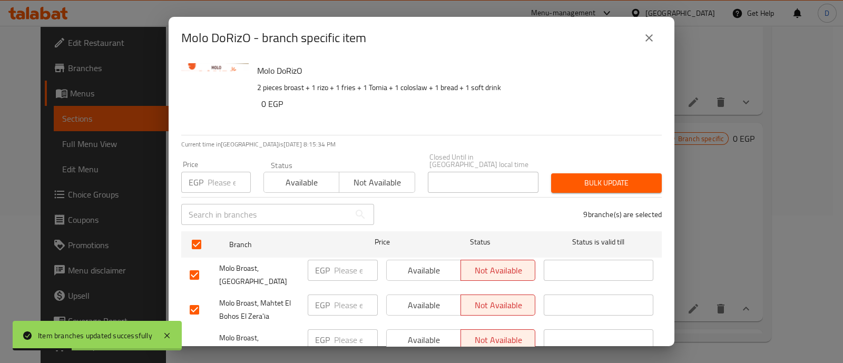
click at [419, 270] on span "Available" at bounding box center [424, 270] width 66 height 15
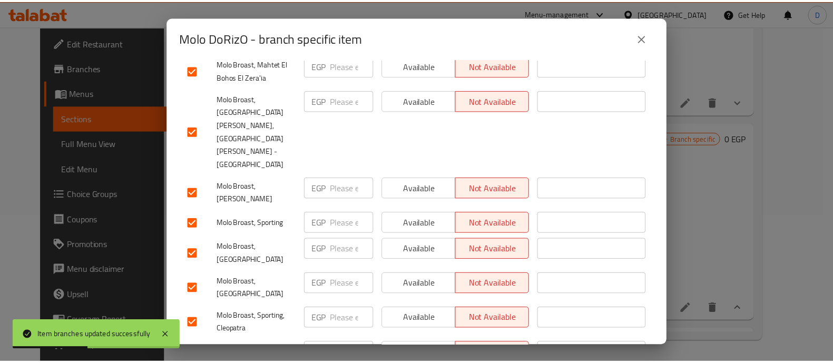
scroll to position [249, 0]
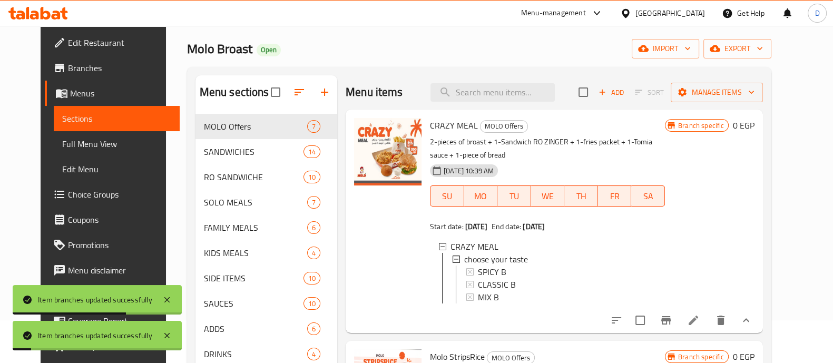
scroll to position [0, 0]
